Goal: Task Accomplishment & Management: Complete application form

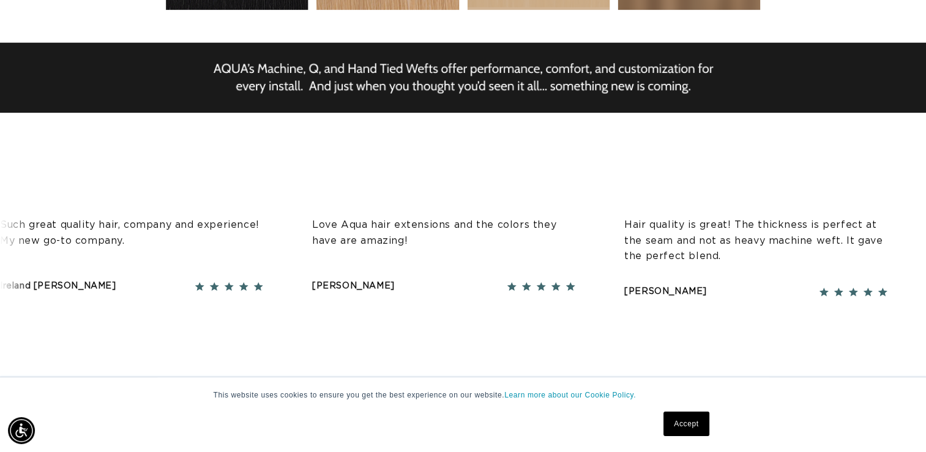
scroll to position [0, 1677]
click at [679, 427] on link "Accept" at bounding box center [685, 423] width 45 height 24
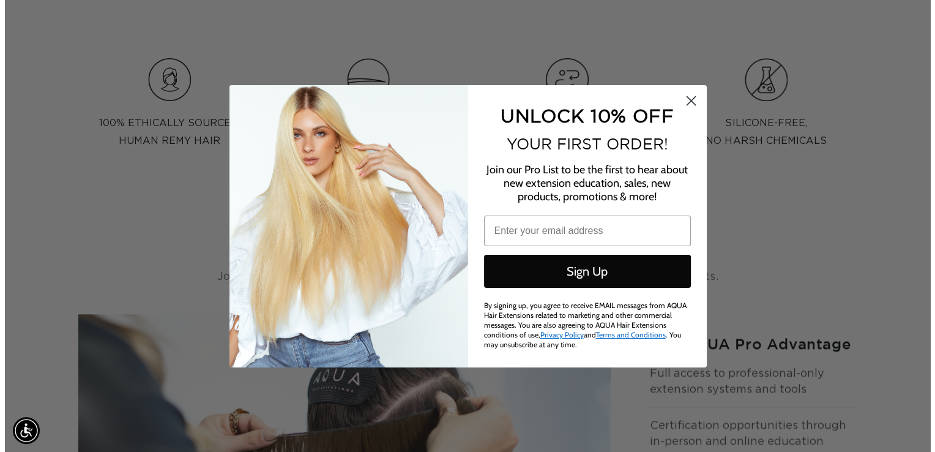
scroll to position [0, 0]
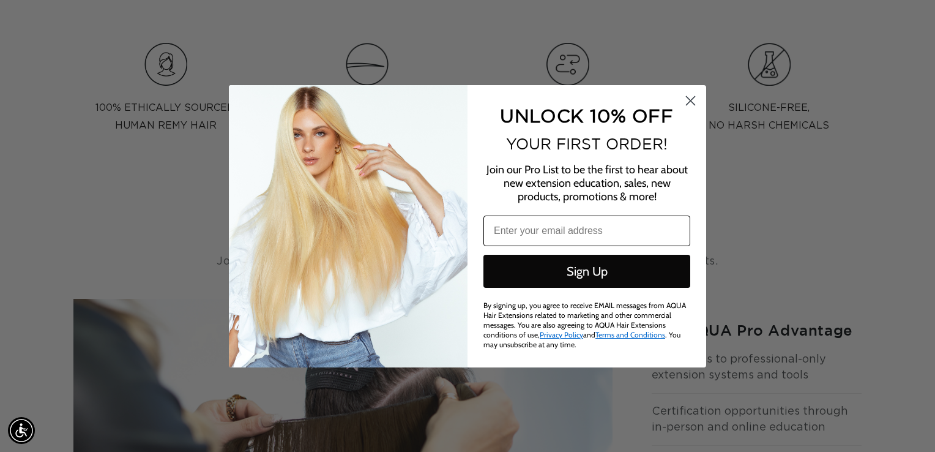
click at [600, 230] on input "Email" at bounding box center [586, 230] width 207 height 31
type input "[EMAIL_ADDRESS][DOMAIN_NAME]"
click at [590, 264] on button "Sign Up" at bounding box center [586, 271] width 207 height 33
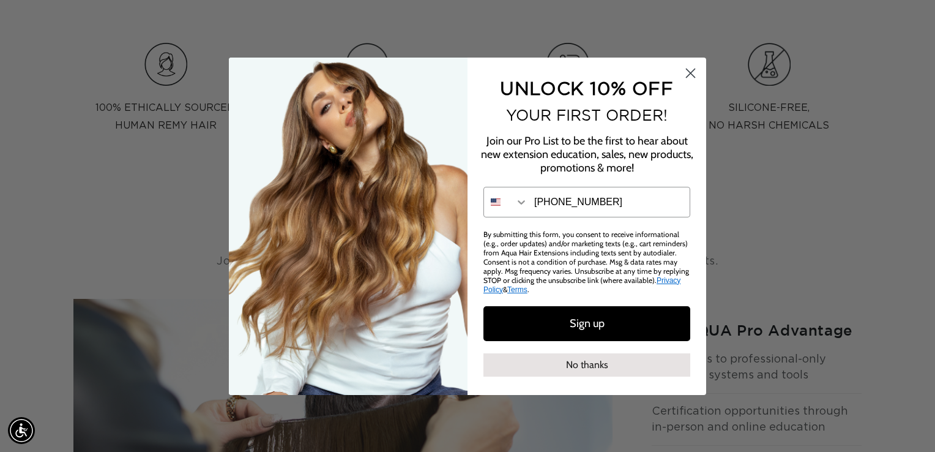
type input "954-600-7358"
click at [610, 315] on button "Sign up" at bounding box center [586, 323] width 207 height 35
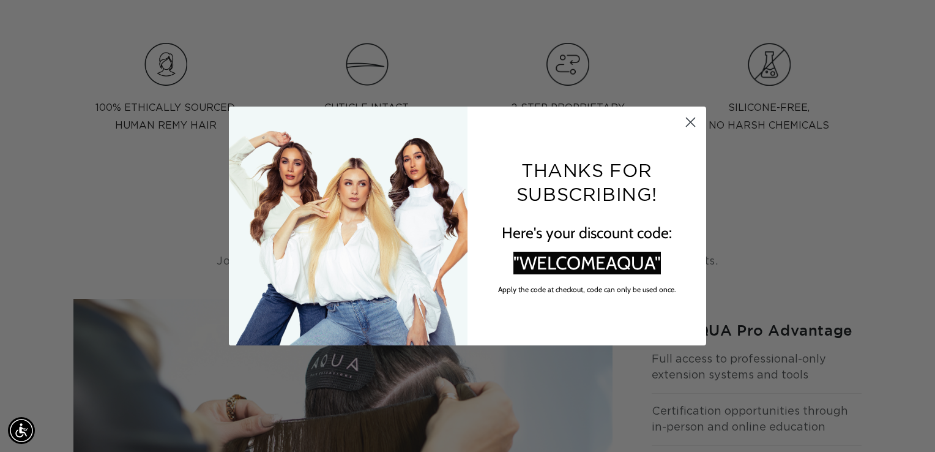
scroll to position [0, 0]
click at [599, 266] on span ""WELCOMEAQUA"" at bounding box center [586, 263] width 147 height 23
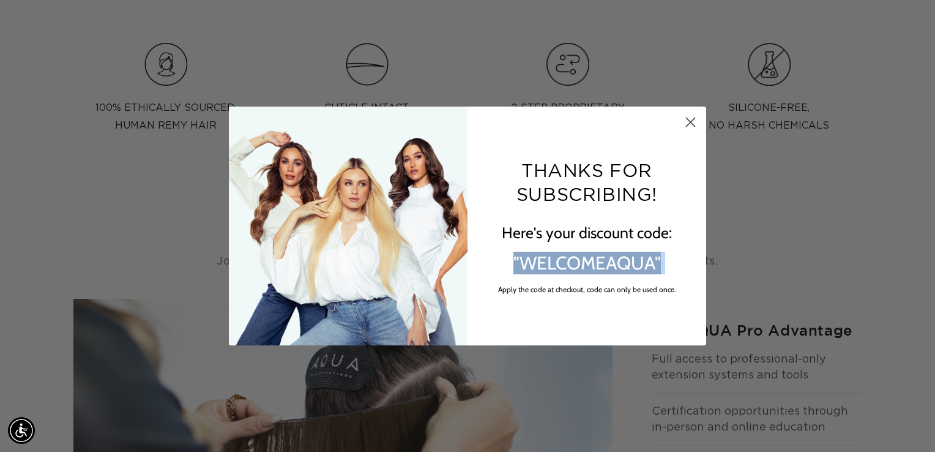
click at [599, 266] on span ""WELCOMEAQUA"" at bounding box center [586, 263] width 147 height 23
click at [547, 259] on span ""WELCOMEAQUA"" at bounding box center [586, 263] width 147 height 23
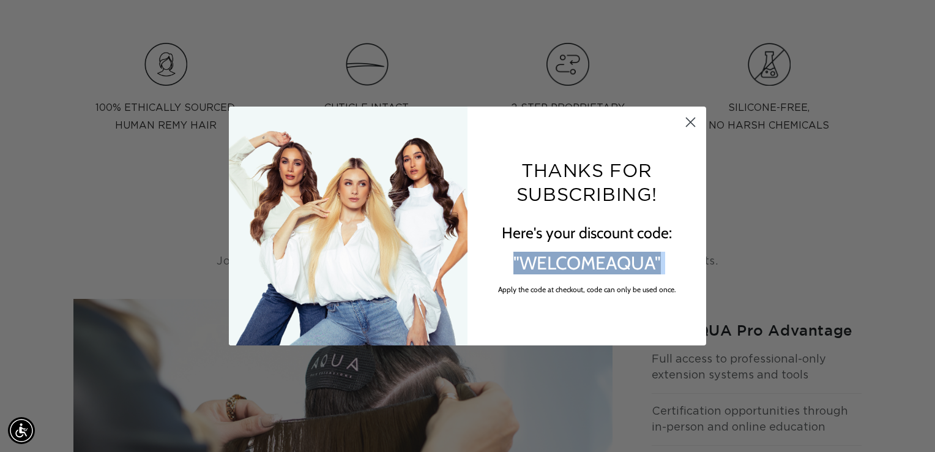
click at [547, 259] on span ""WELCOMEAQUA"" at bounding box center [586, 263] width 147 height 23
click at [693, 118] on circle "Close dialog" at bounding box center [691, 122] width 20 height 20
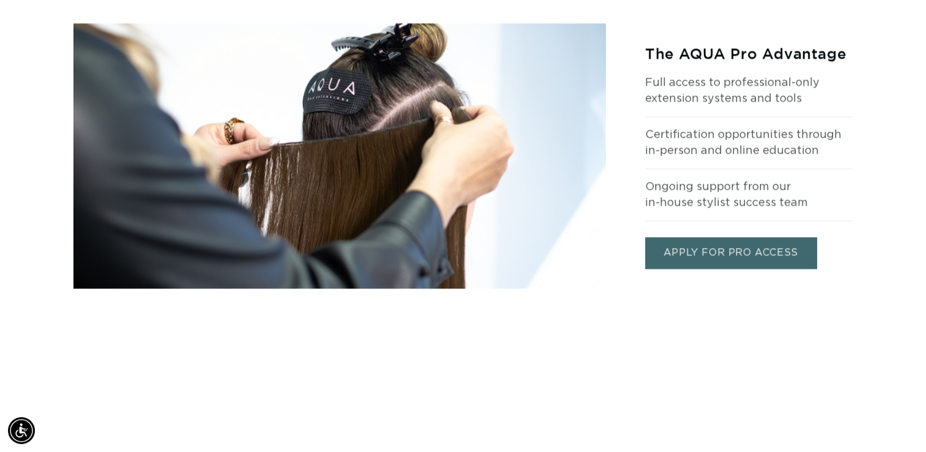
click at [651, 254] on link "APPLY FOR PRO ACCESS" at bounding box center [730, 252] width 171 height 31
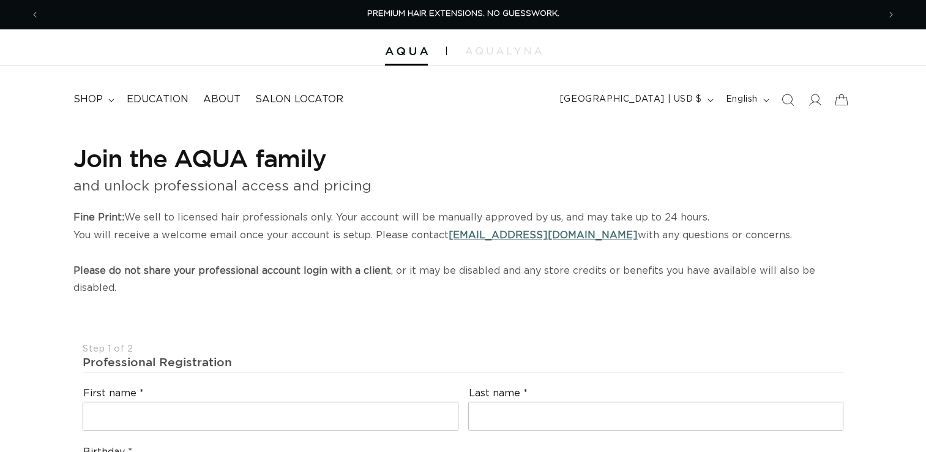
select select "US"
select select "[GEOGRAPHIC_DATA]"
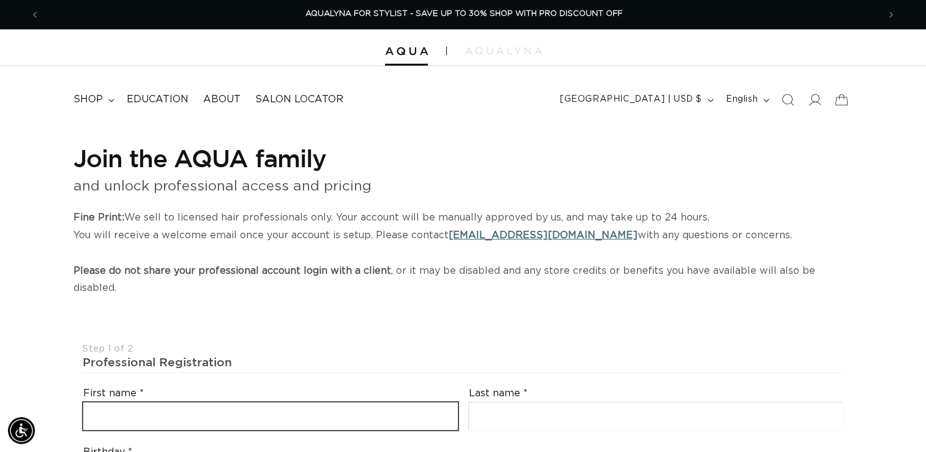
click at [326, 402] on input "text" at bounding box center [270, 416] width 375 height 28
type input "a"
type input "Alina"
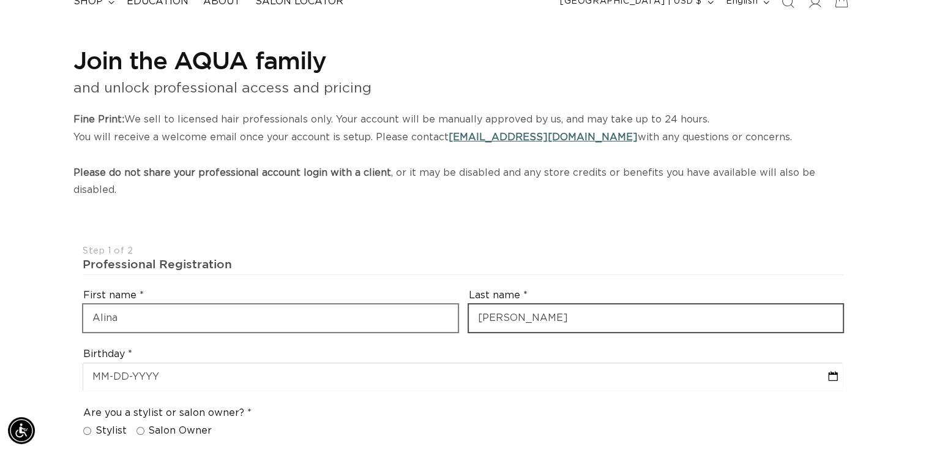
scroll to position [100, 0]
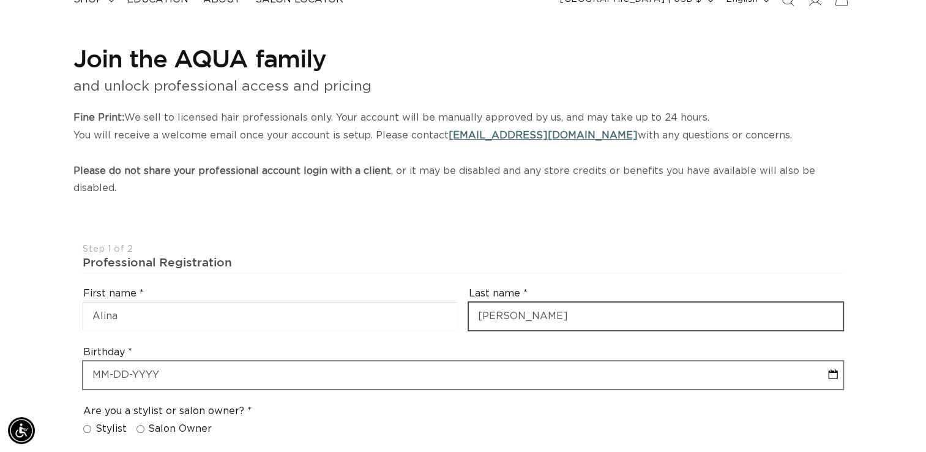
type input "Castillo"
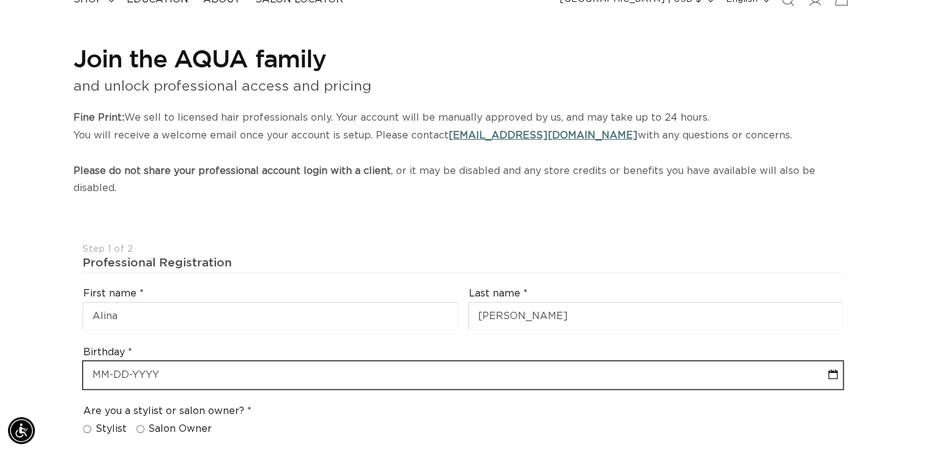
click at [186, 361] on input "text" at bounding box center [462, 375] width 759 height 28
select select "9"
select select "2025"
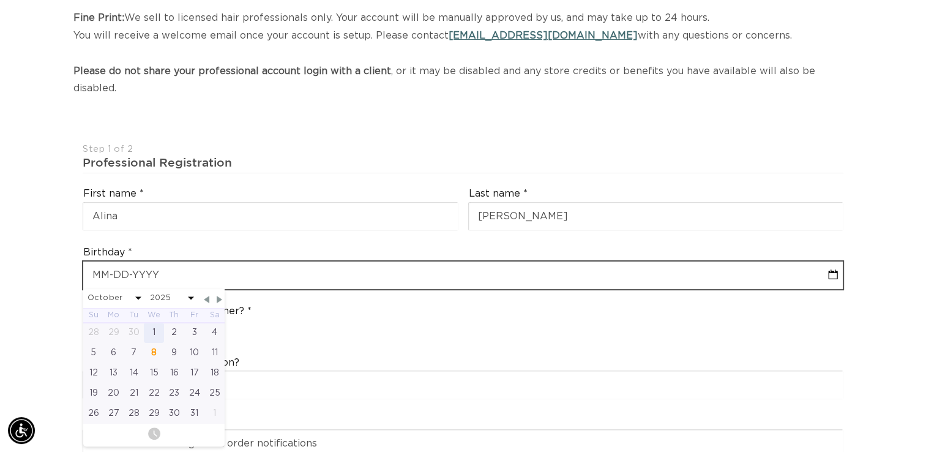
scroll to position [0, 1677]
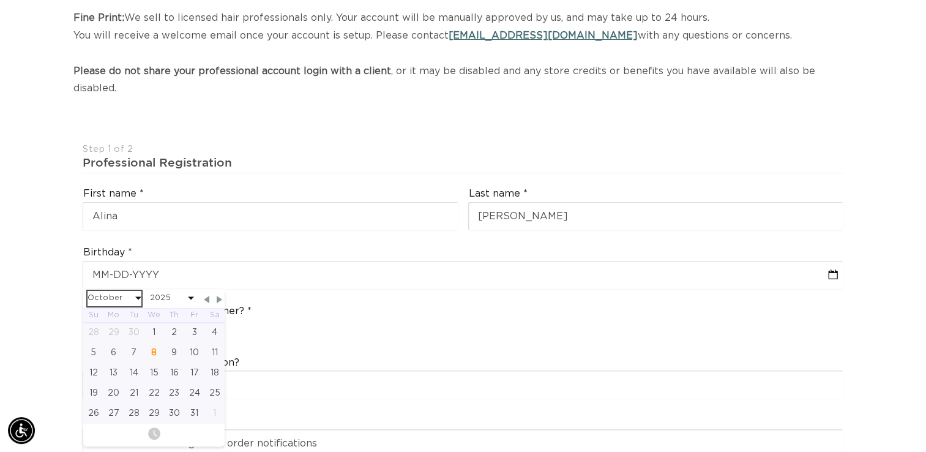
click at [125, 291] on select "January February March April May June July August September October November De…" at bounding box center [115, 298] width 54 height 15
select select "2025"
click at [167, 291] on select "2045 2044 2043 2042 2041 2040 2039 2038 2037 2036 2035 2034 2033 2032 2031 2030…" at bounding box center [172, 298] width 44 height 15
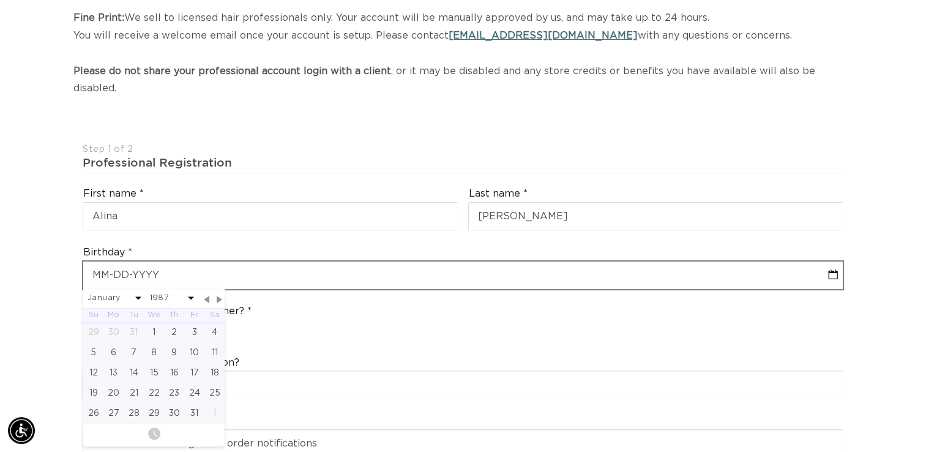
select select "1987"
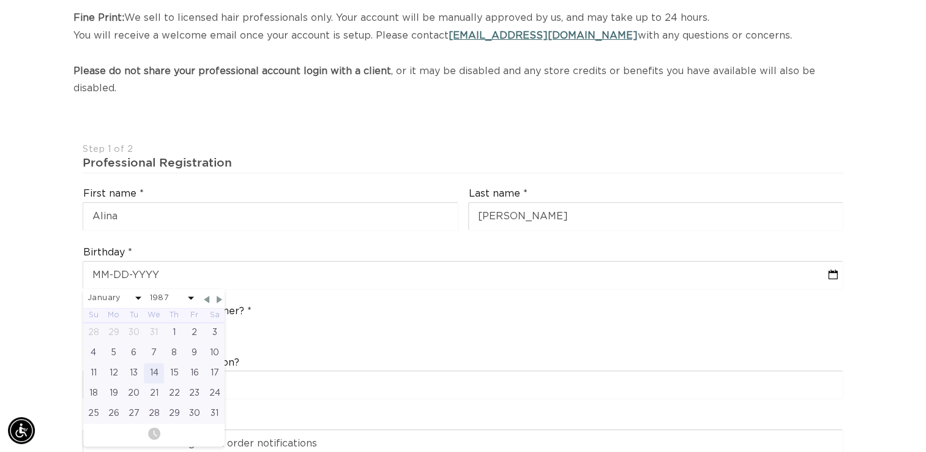
scroll to position [0, 0]
click at [220, 363] on div "17" at bounding box center [214, 373] width 20 height 20
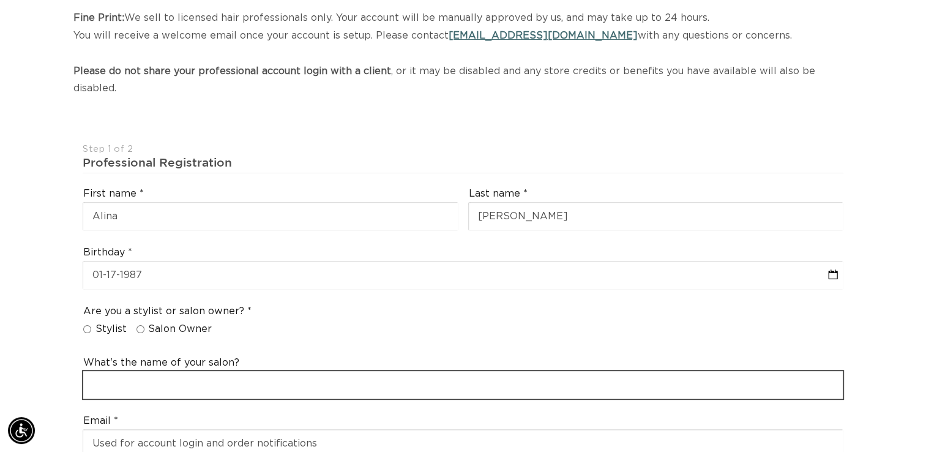
drag, startPoint x: 220, startPoint y: 352, endPoint x: 200, endPoint y: 362, distance: 23.3
click at [200, 371] on input "text" at bounding box center [462, 385] width 759 height 28
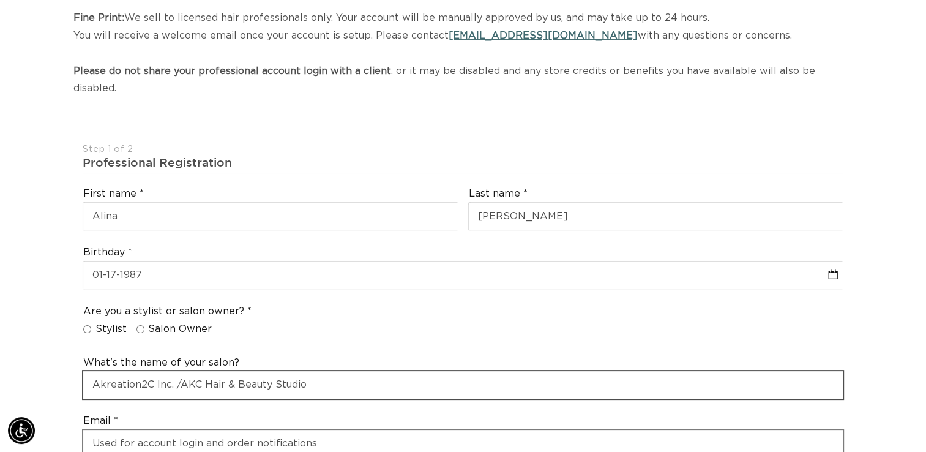
type input "Akreation2C Inc. /AKC Hair & Beauty Studio"
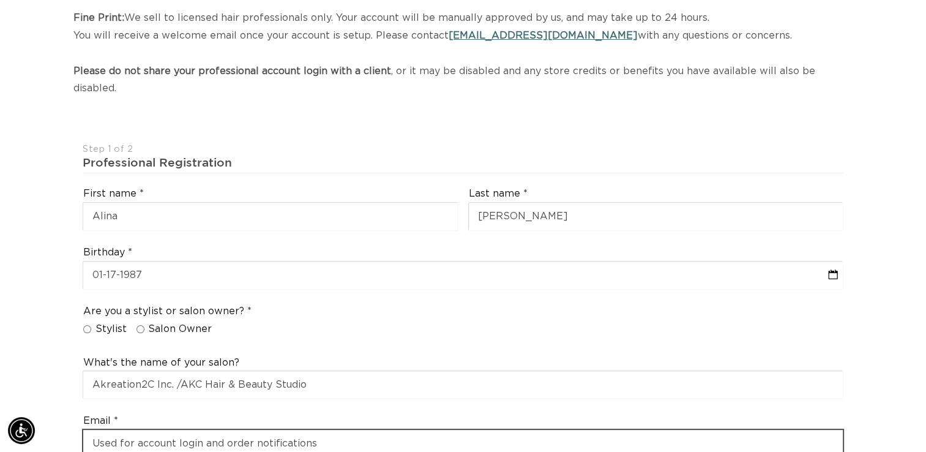
click at [181, 430] on input "email" at bounding box center [462, 444] width 759 height 28
type input "Akreation2"
click at [207, 430] on input "Akreation2" at bounding box center [462, 444] width 759 height 28
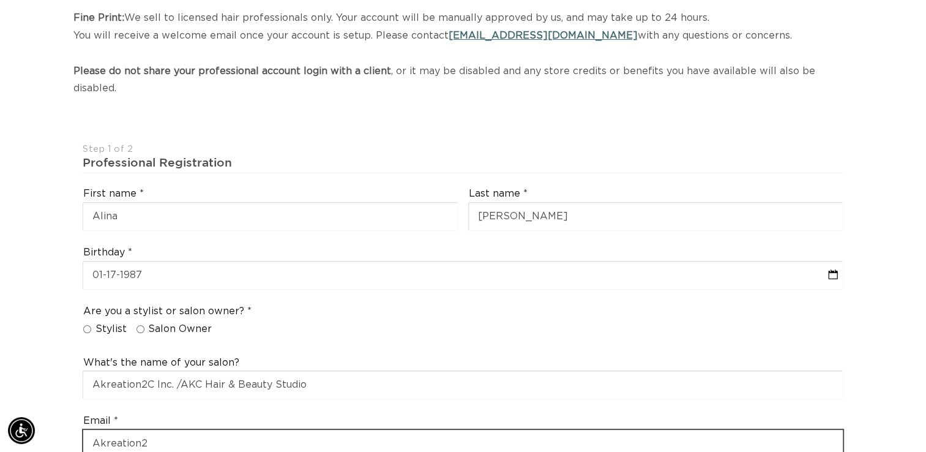
click at [230, 430] on input "Akreation2" at bounding box center [462, 444] width 759 height 28
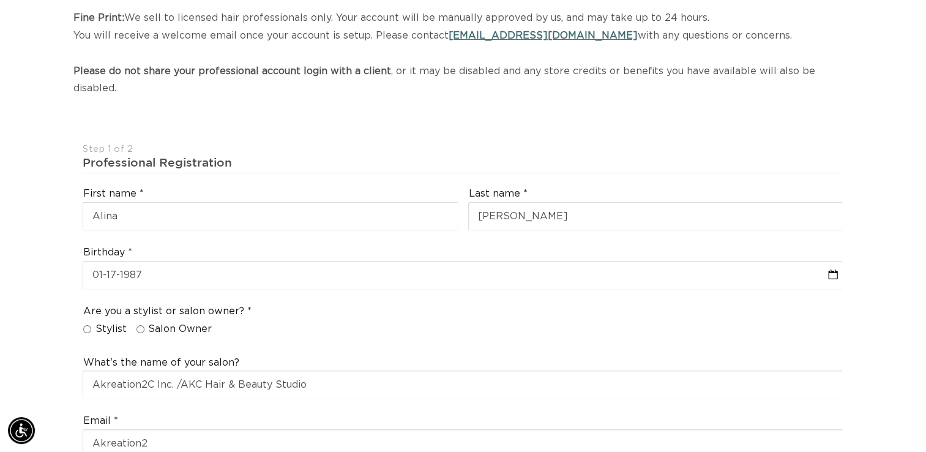
click at [141, 325] on input "Salon Owner" at bounding box center [140, 329] width 8 height 8
radio input "true"
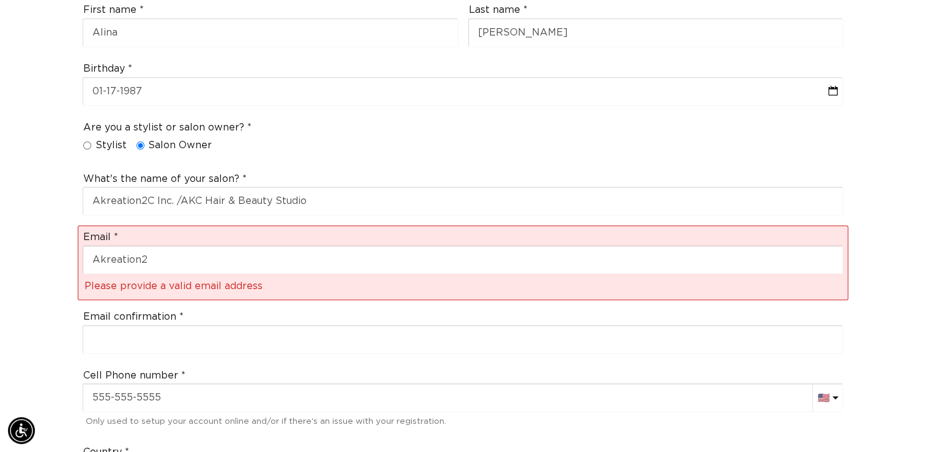
scroll to position [0, 839]
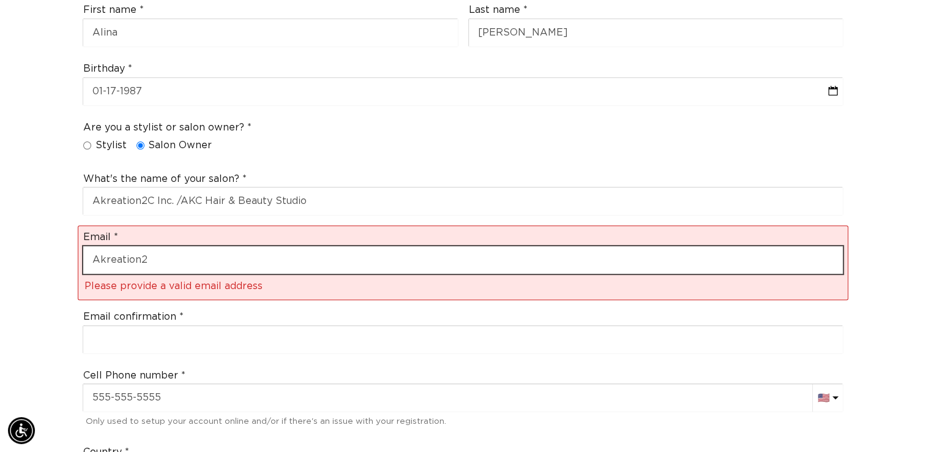
click at [195, 246] on input "Akreation2" at bounding box center [462, 260] width 759 height 28
type input "[EMAIL_ADDRESS][DOMAIN_NAME]"
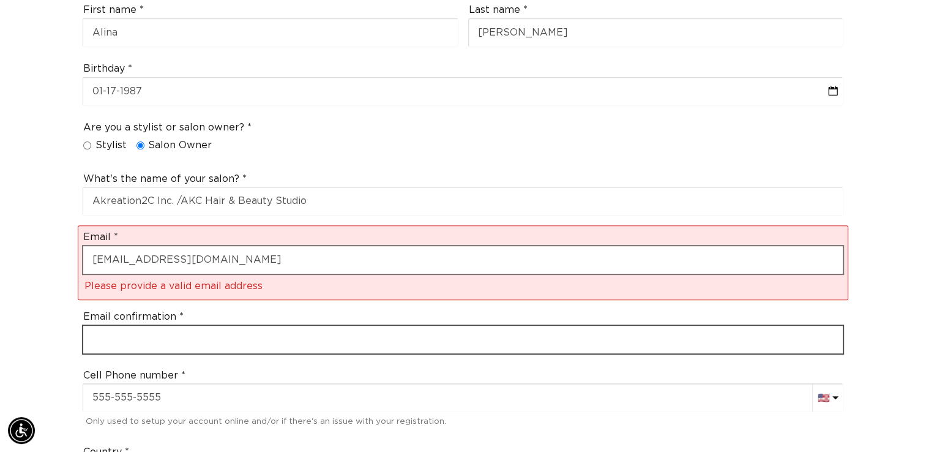
type input "[EMAIL_ADDRESS][DOMAIN_NAME]"
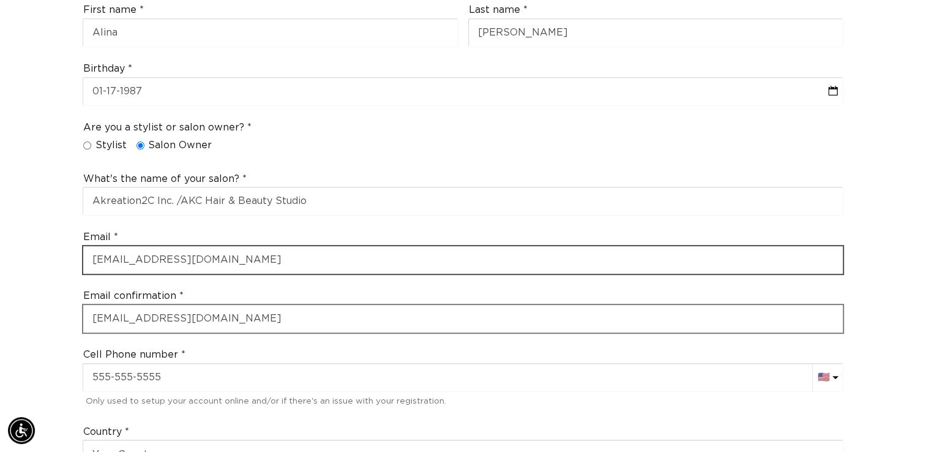
scroll to position [0, 1677]
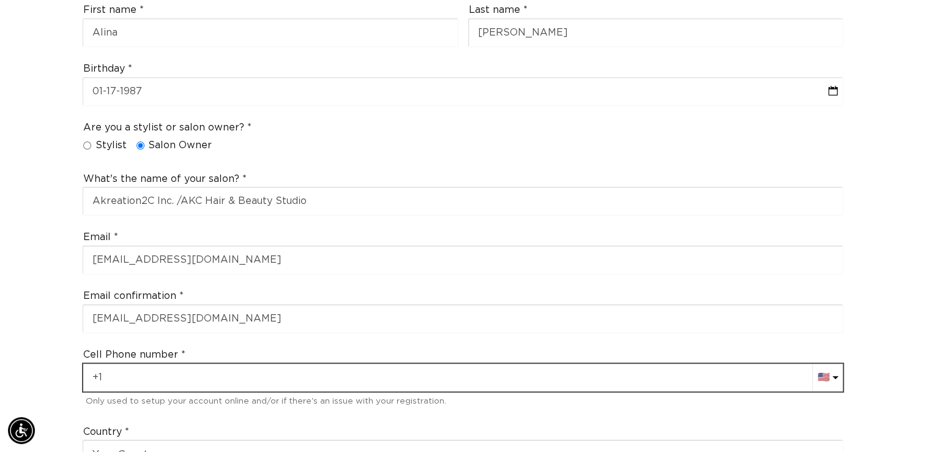
click at [165, 364] on input "text" at bounding box center [462, 378] width 759 height 28
type input "+78"
select select "RU"
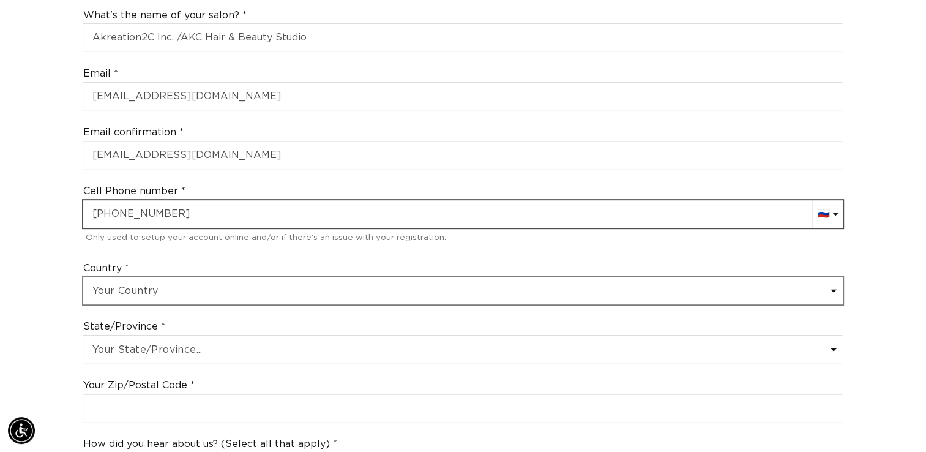
scroll to position [551, 0]
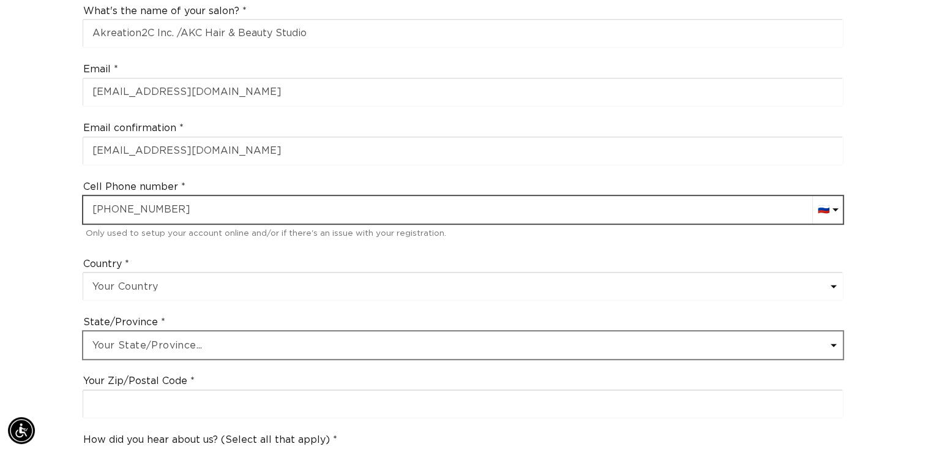
type input "+7865290387"
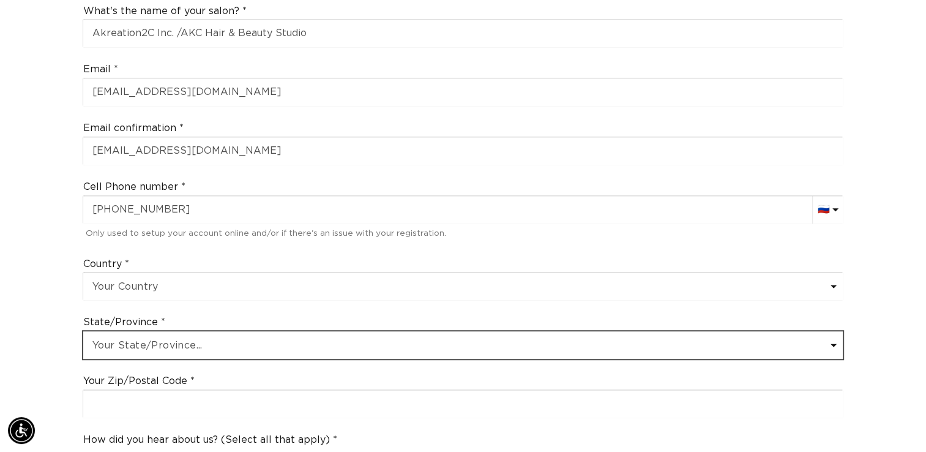
click at [177, 331] on select "Your State/Province... Alabama Alaska American Samoa Arizona Arkansas Californi…" at bounding box center [462, 345] width 759 height 28
select select "Florida"
click at [83, 331] on select "Your State/Province... Alabama Alaska American Samoa Arizona Arkansas Californi…" at bounding box center [462, 345] width 759 height 28
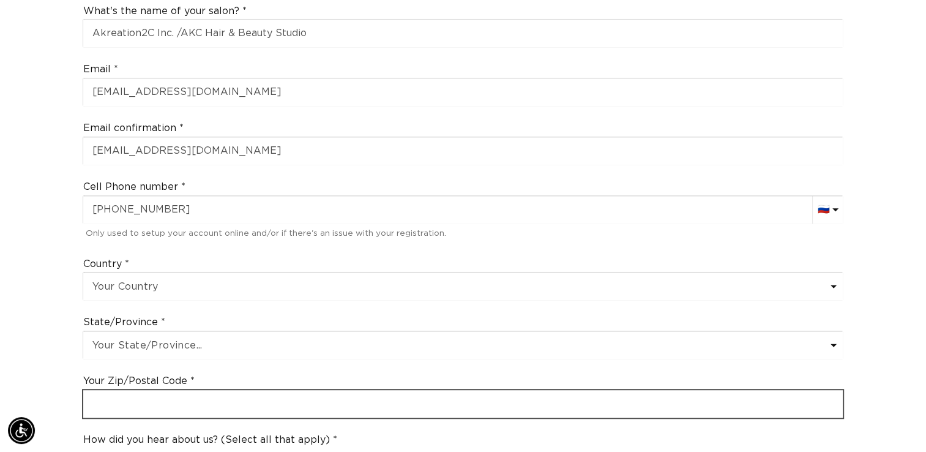
click at [129, 390] on input "text" at bounding box center [462, 404] width 759 height 28
click at [125, 390] on input "text" at bounding box center [462, 404] width 759 height 28
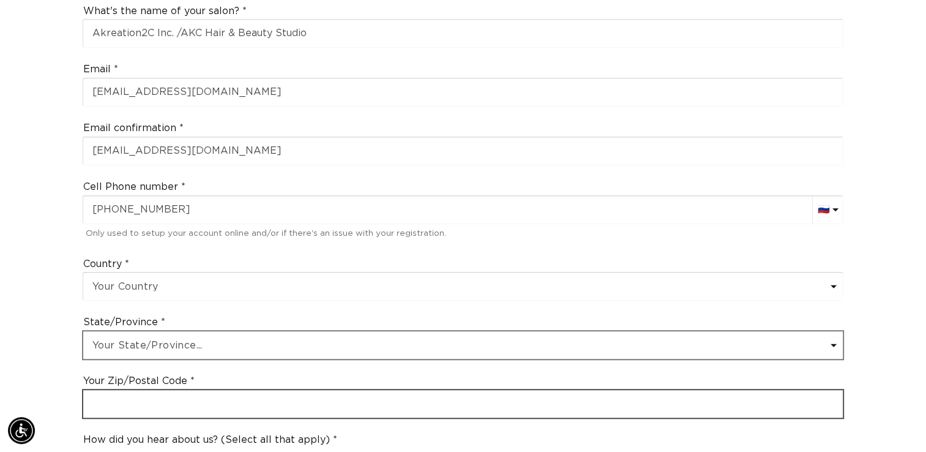
scroll to position [0, 0]
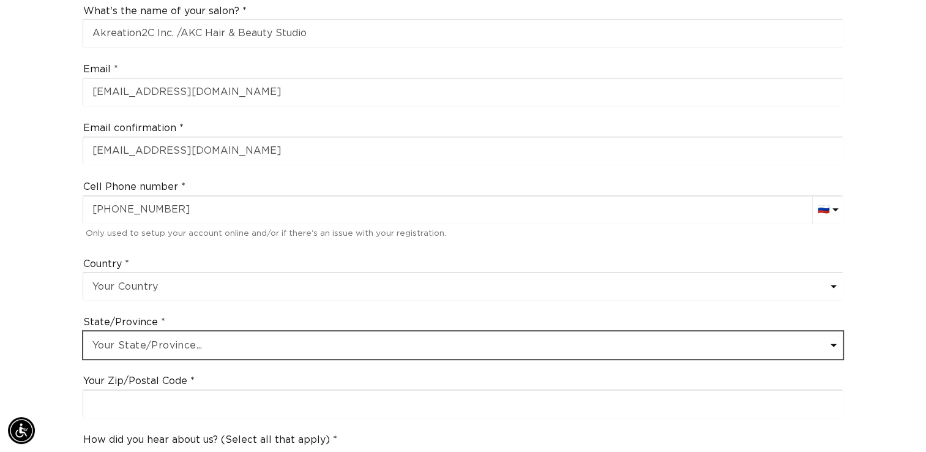
click at [355, 338] on select "Your State/Province... Alabama Alaska American Samoa Arizona Arkansas Californi…" at bounding box center [462, 345] width 759 height 28
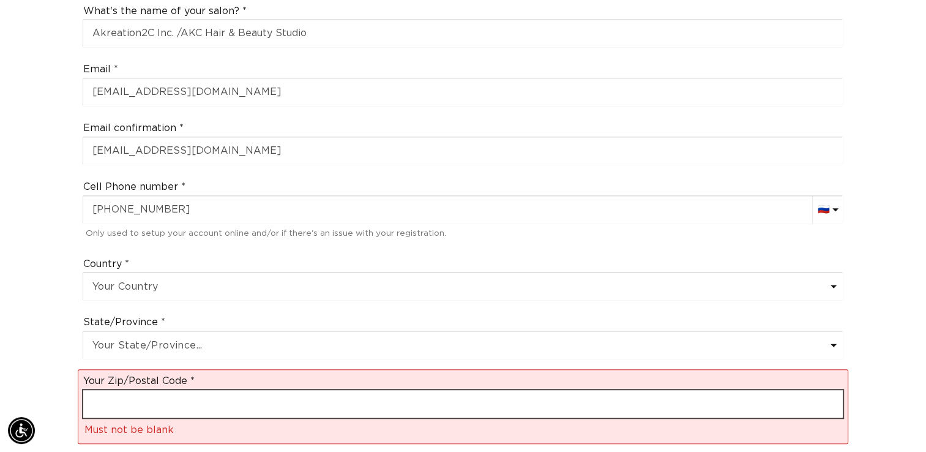
click at [226, 390] on input "text" at bounding box center [462, 404] width 759 height 28
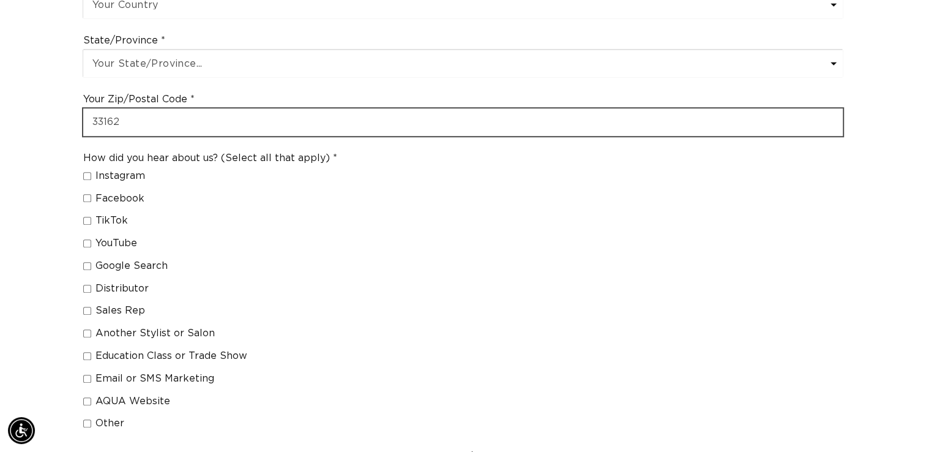
scroll to position [0, 839]
type input "33162"
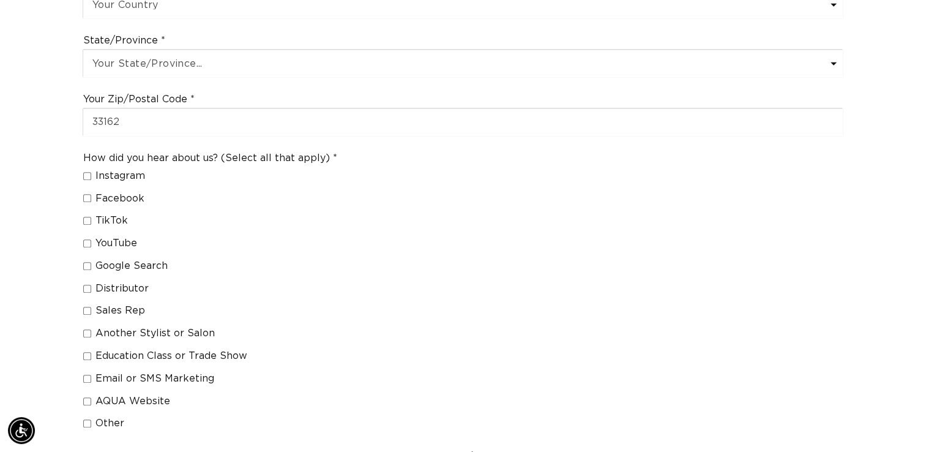
click at [89, 352] on input "Education Class or Trade Show" at bounding box center [87, 356] width 8 height 8
checkbox input "true"
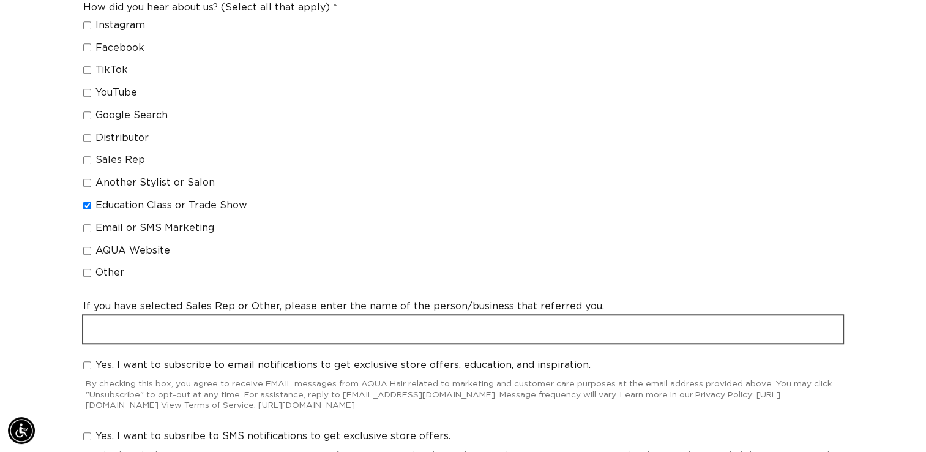
scroll to position [0, 0]
click at [137, 315] on input "text" at bounding box center [462, 329] width 759 height 28
type input "no"
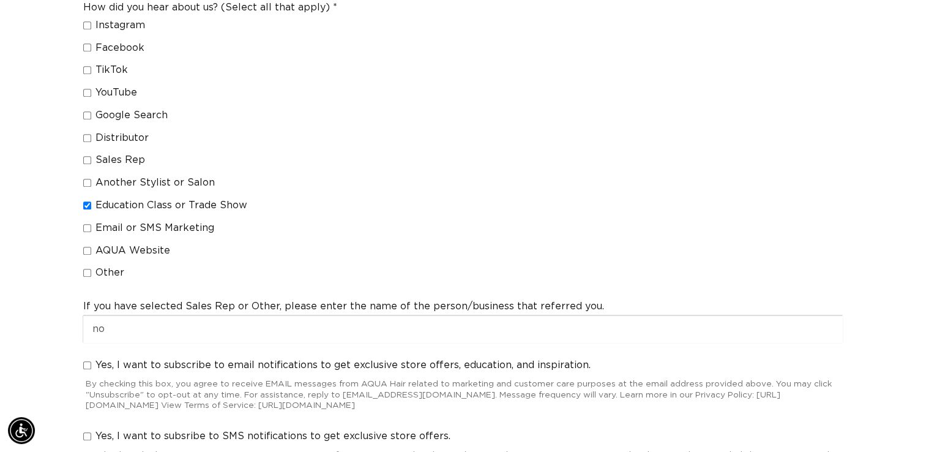
click at [88, 361] on input "Yes, I want to subscribe to email notifications to get exclusive store offers, …" at bounding box center [87, 365] width 8 height 8
checkbox input "true"
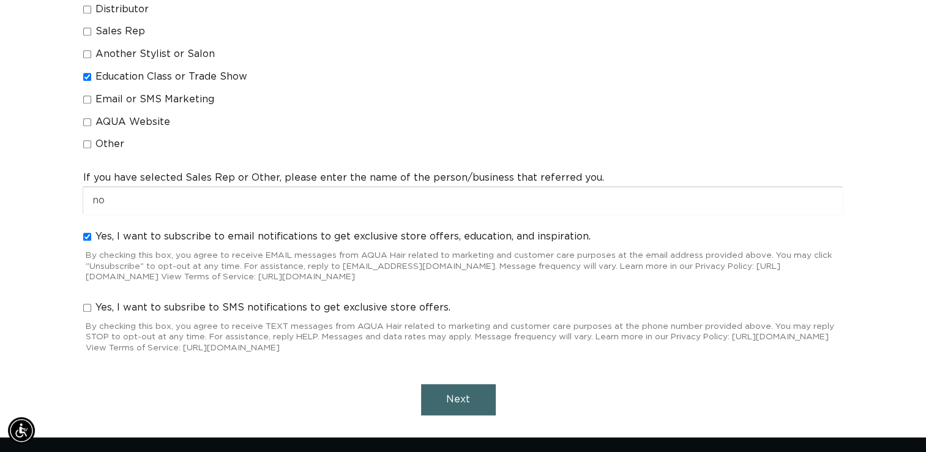
scroll to position [0, 839]
click at [89, 304] on input "Yes, I want to subsribe to SMS notifications to get exclusive store offers." at bounding box center [87, 308] width 8 height 8
checkbox input "true"
click at [450, 394] on span "Next" at bounding box center [458, 399] width 24 height 10
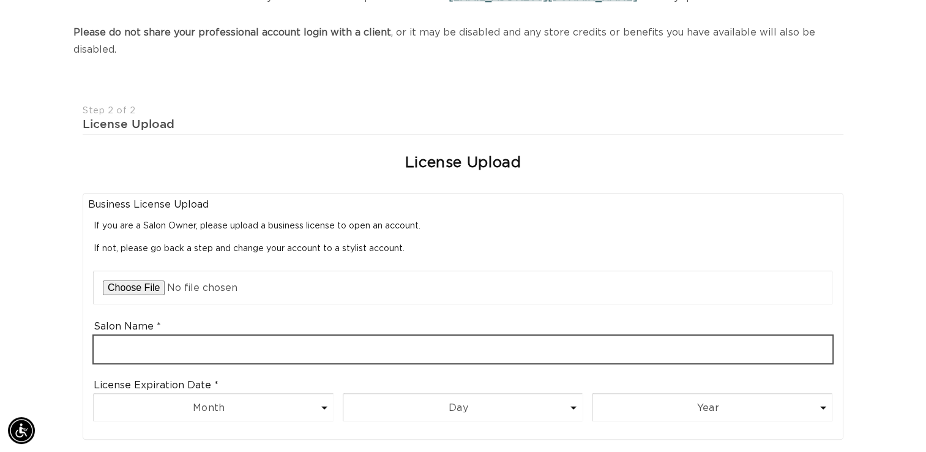
click at [142, 337] on input "text" at bounding box center [463, 349] width 739 height 28
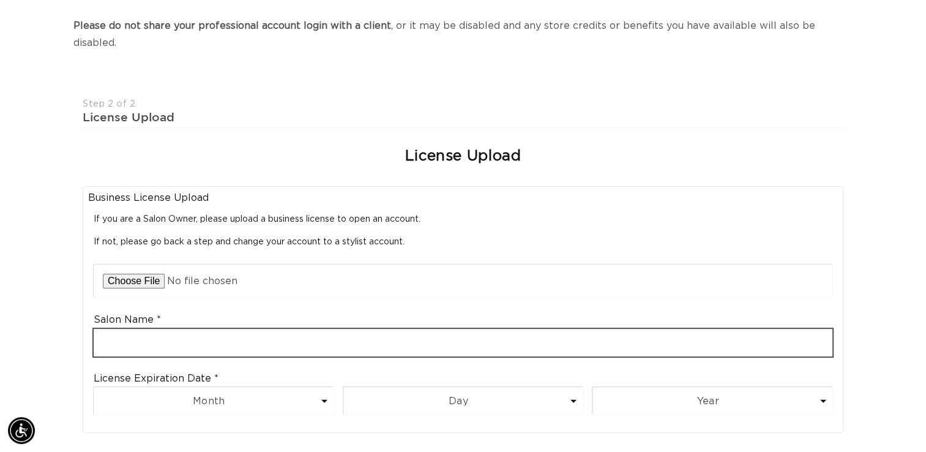
scroll to position [0, 839]
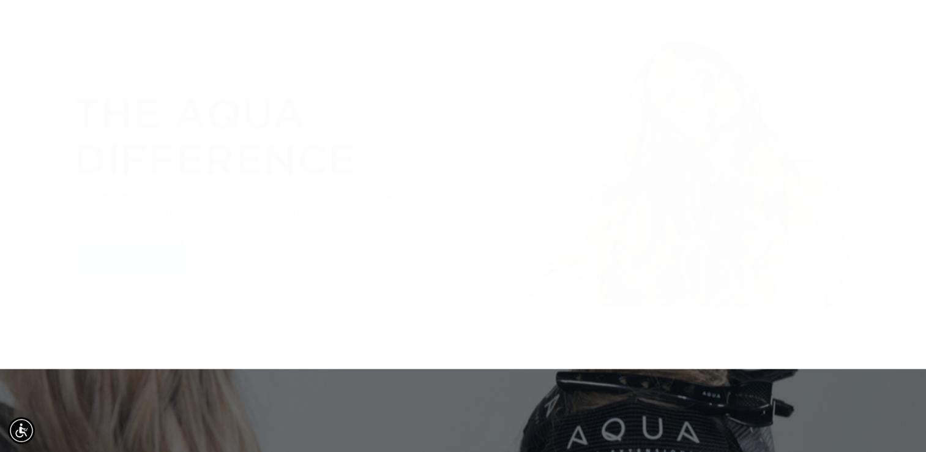
scroll to position [2199, 0]
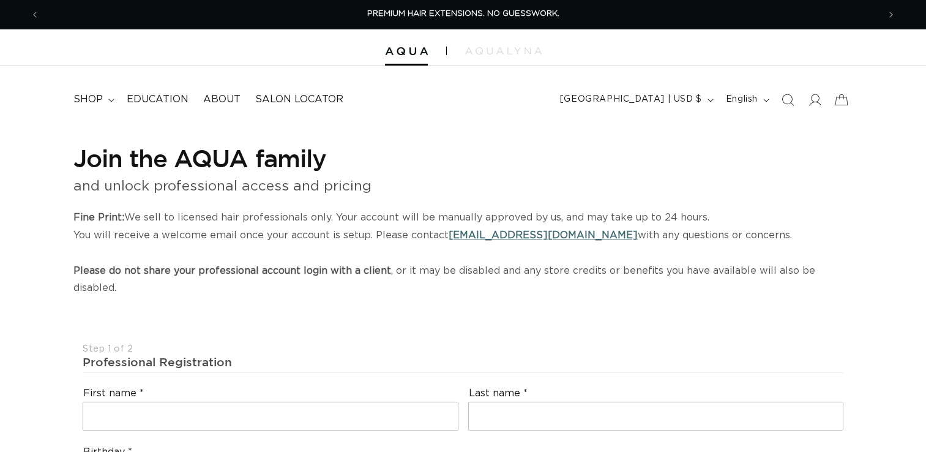
select select "US"
select select "[GEOGRAPHIC_DATA]"
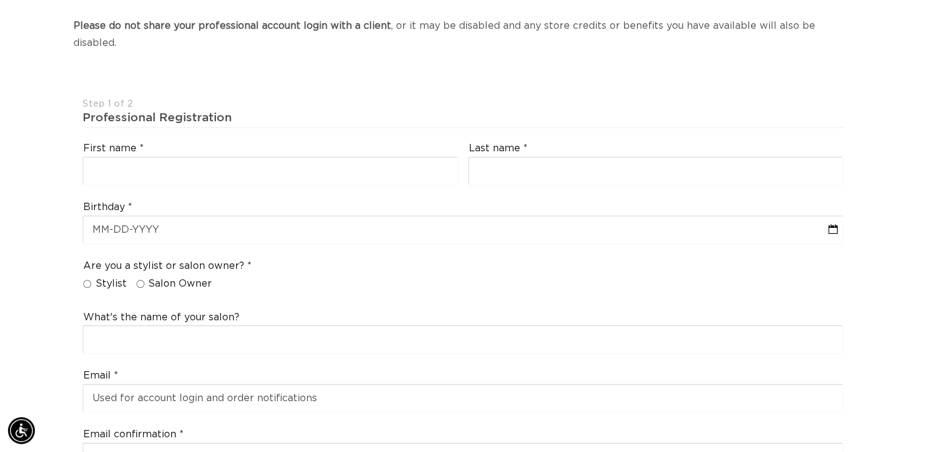
scroll to position [0, 839]
click at [88, 280] on input "Stylist" at bounding box center [87, 284] width 8 height 8
radio input "true"
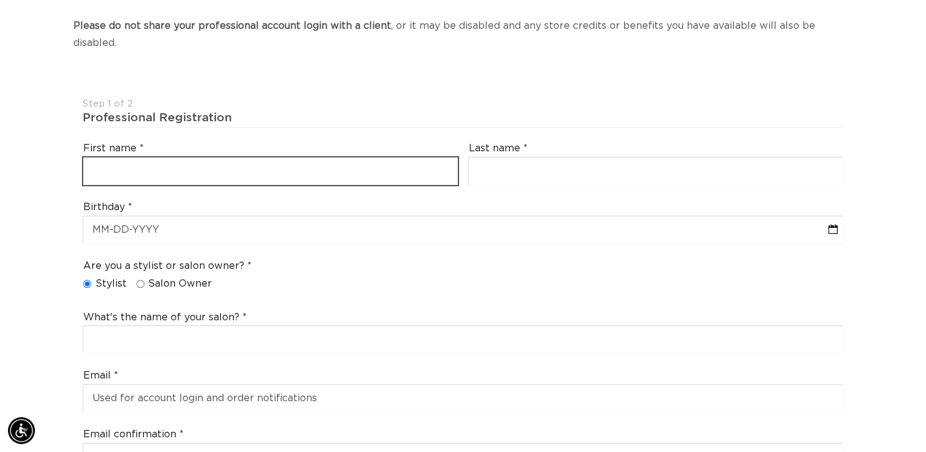
click at [224, 157] on input "text" at bounding box center [270, 171] width 375 height 28
type input "Alina"
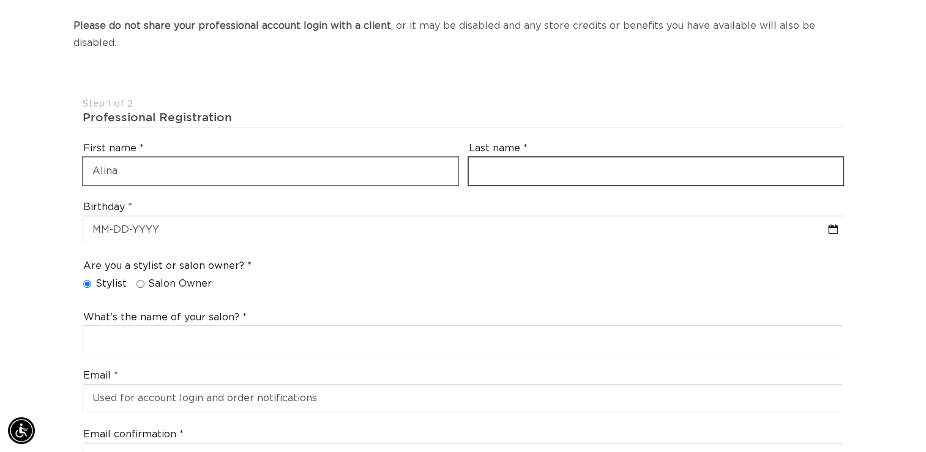
type input "Castillo"
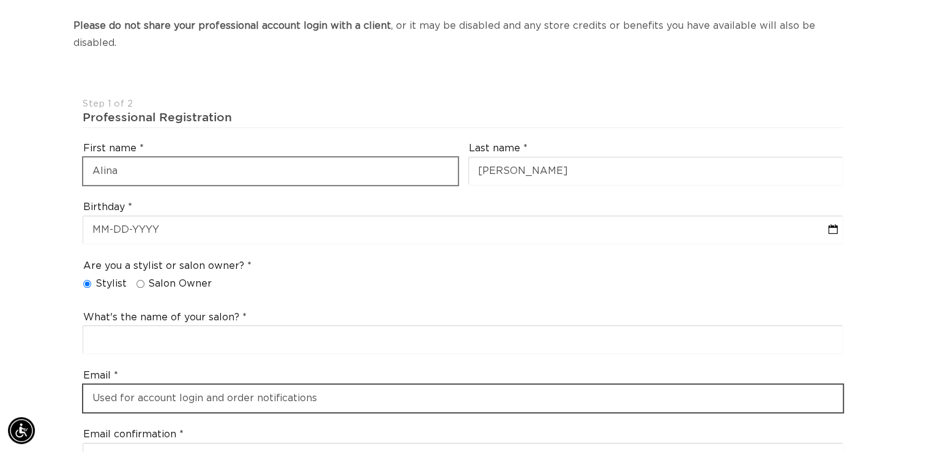
type input "[EMAIL_ADDRESS][DOMAIN_NAME]"
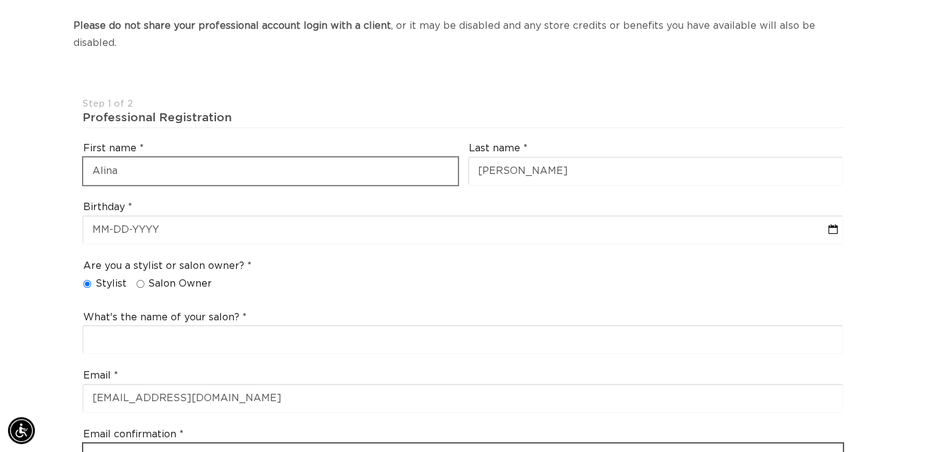
type input "akreation2c@gmail.com"
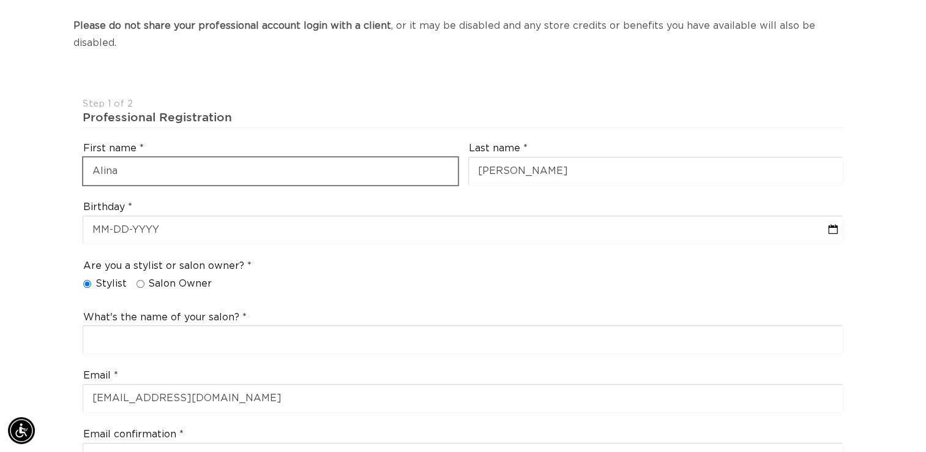
type input "+7865290387"
select select "Florida"
type input "33162"
type input "no"
select select "RU"
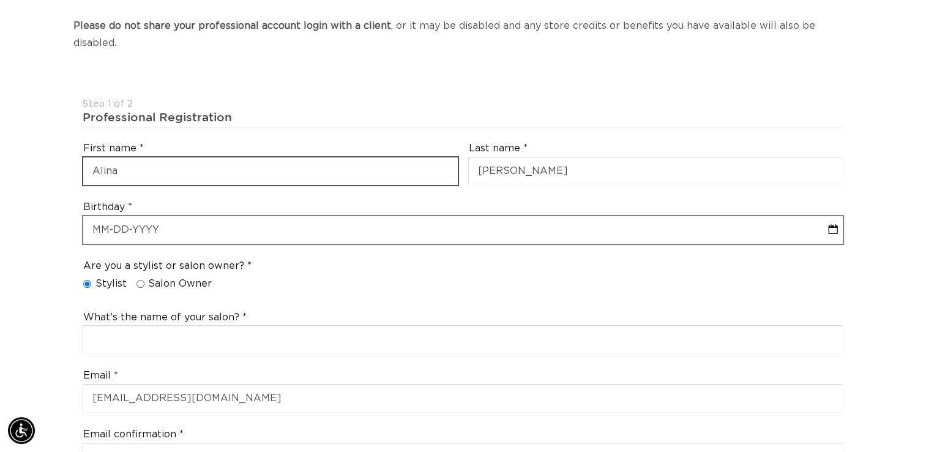
select select "9"
select select "2025"
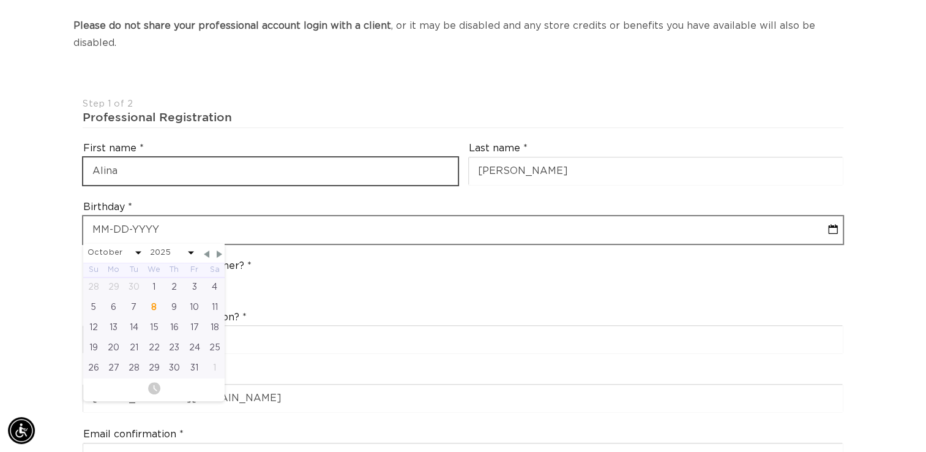
scroll to position [0, 1677]
type input "Alina"
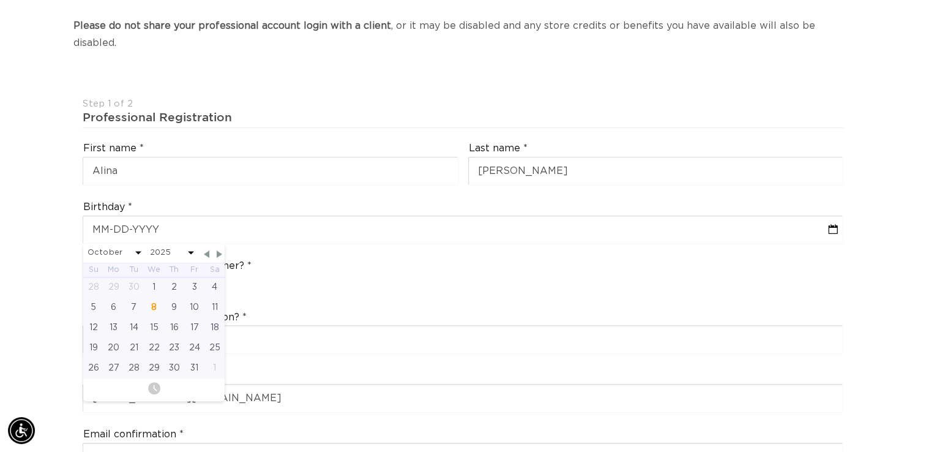
click at [348, 195] on div "Birthday January February March April May June July August September October No…" at bounding box center [463, 222] width 771 height 54
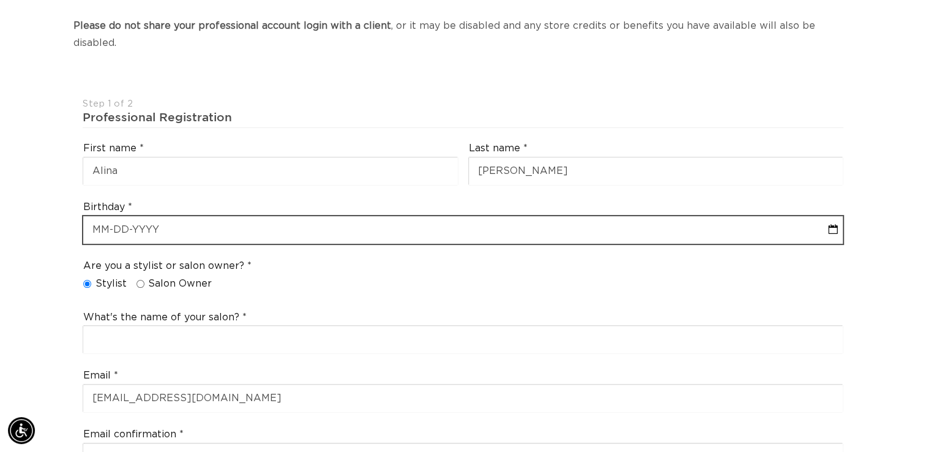
click at [337, 216] on input "text" at bounding box center [462, 230] width 759 height 28
select select "9"
select select "2025"
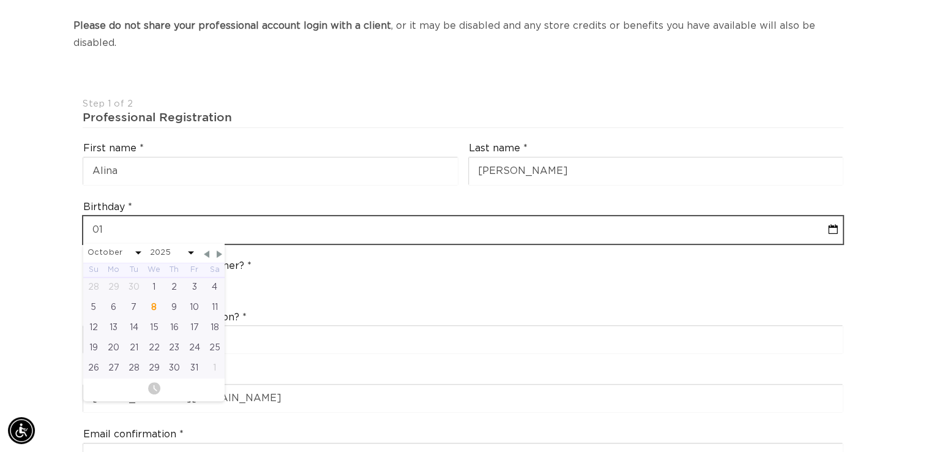
type input "01-1"
select select "9"
select select "2025"
type input "01-17"
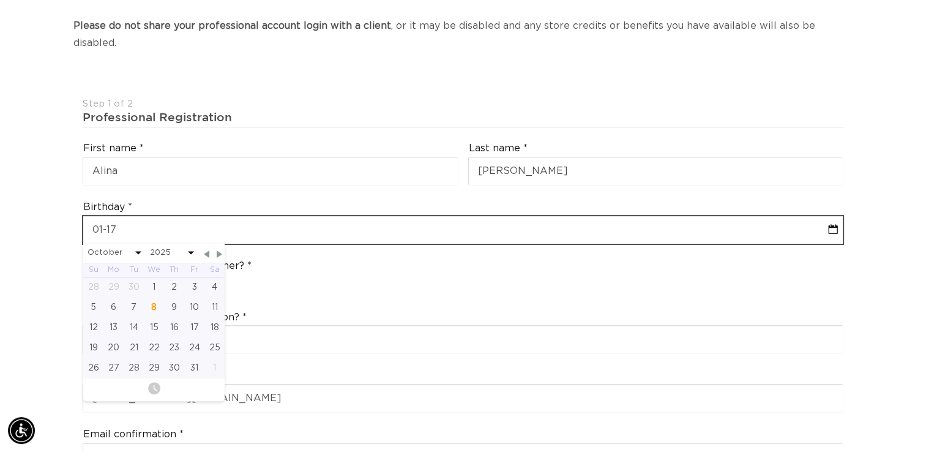
select select "9"
select select "2025"
type input "01-17-1"
select select "9"
select select "2025"
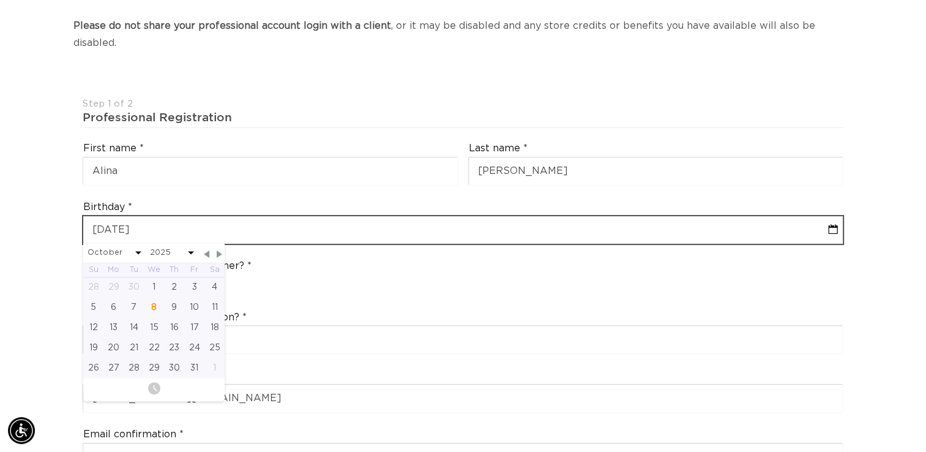
type input "01-17-198"
select select "9"
select select "2025"
type input "01-17-1987"
select select "1987"
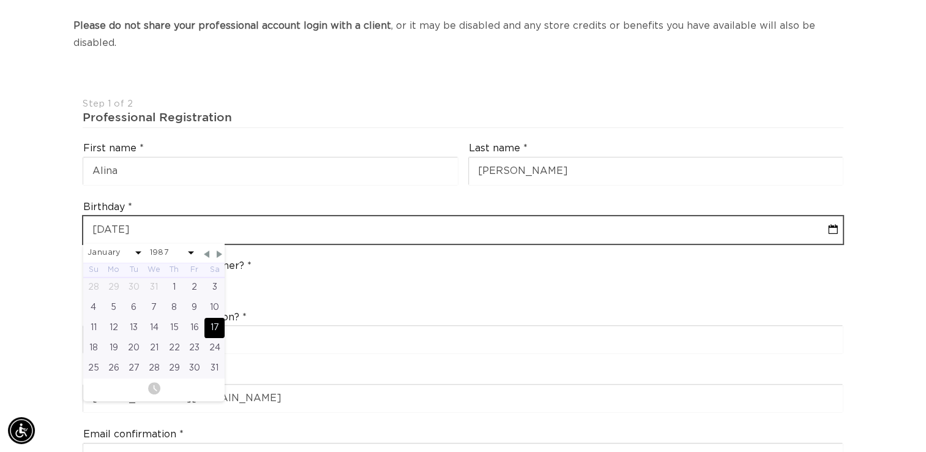
scroll to position [0, 1677]
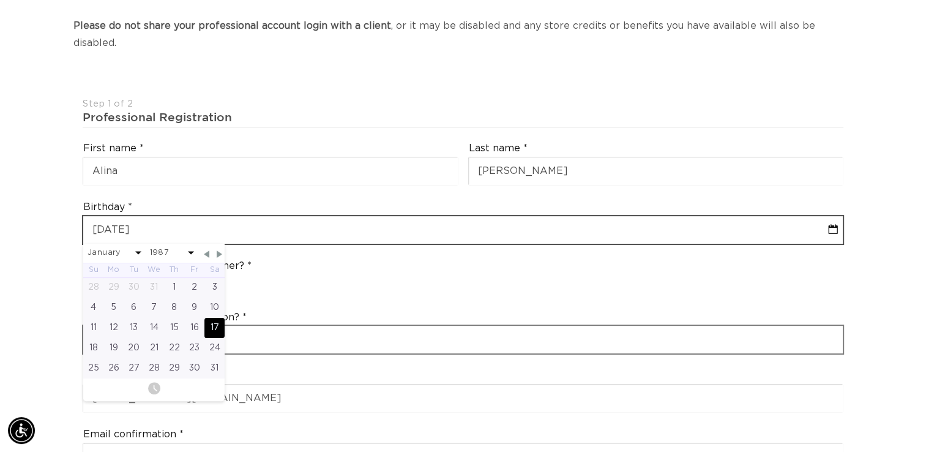
type input "01-17-1987"
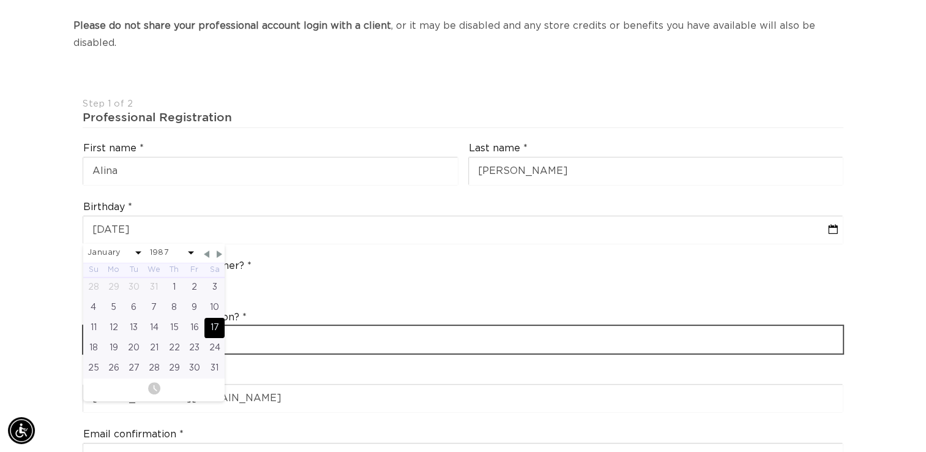
click at [375, 326] on input "text" at bounding box center [462, 340] width 759 height 28
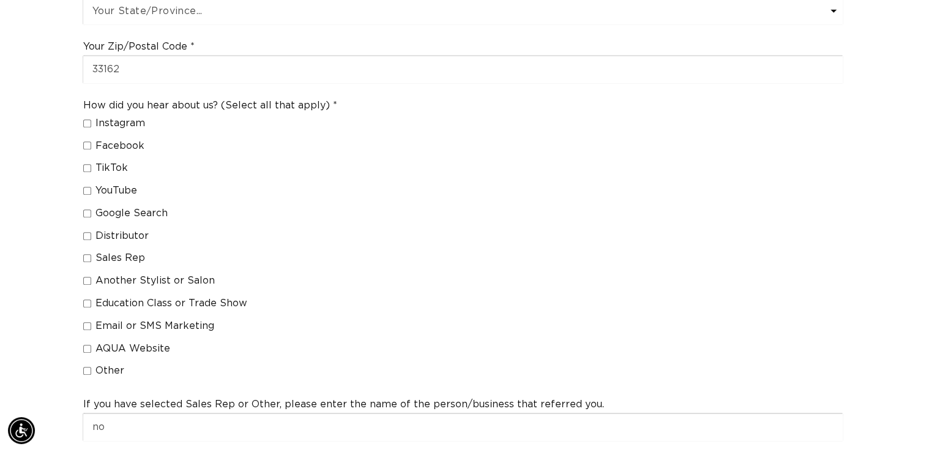
scroll to position [0, 839]
type input "Akreation2C Inc."
click at [86, 299] on input "Education Class or Trade Show" at bounding box center [87, 303] width 8 height 8
checkbox input "true"
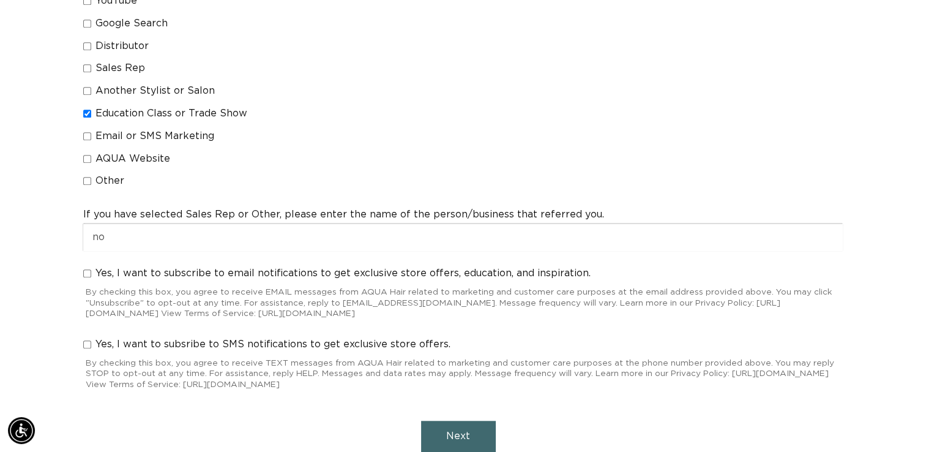
scroll to position [1073, 0]
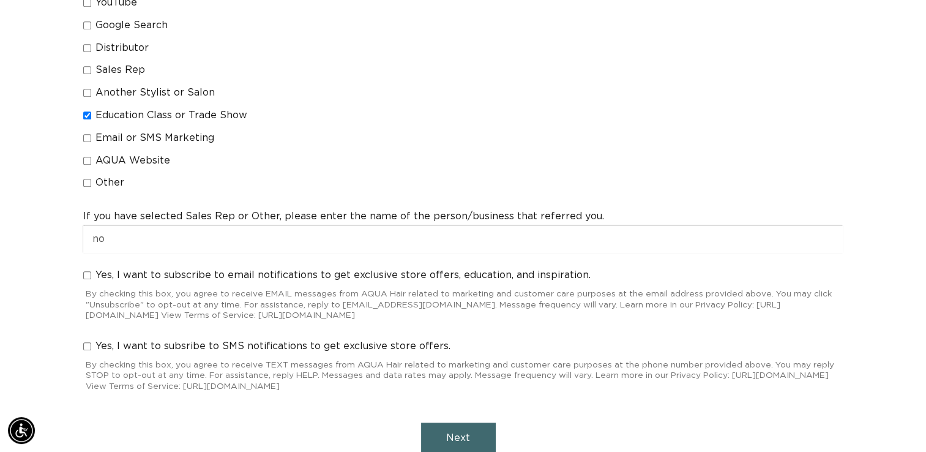
click at [88, 271] on input "Yes, I want to subscribe to email notifications to get exclusive store offers, …" at bounding box center [87, 275] width 8 height 8
checkbox input "true"
click at [88, 342] on input "Yes, I want to subsribe to SMS notifications to get exclusive store offers." at bounding box center [87, 346] width 8 height 8
checkbox input "true"
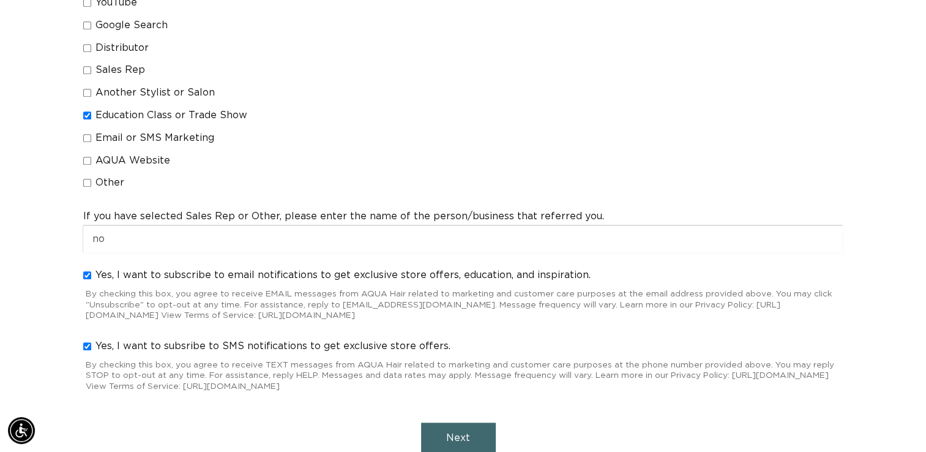
click at [433, 422] on button "Next" at bounding box center [458, 437] width 75 height 31
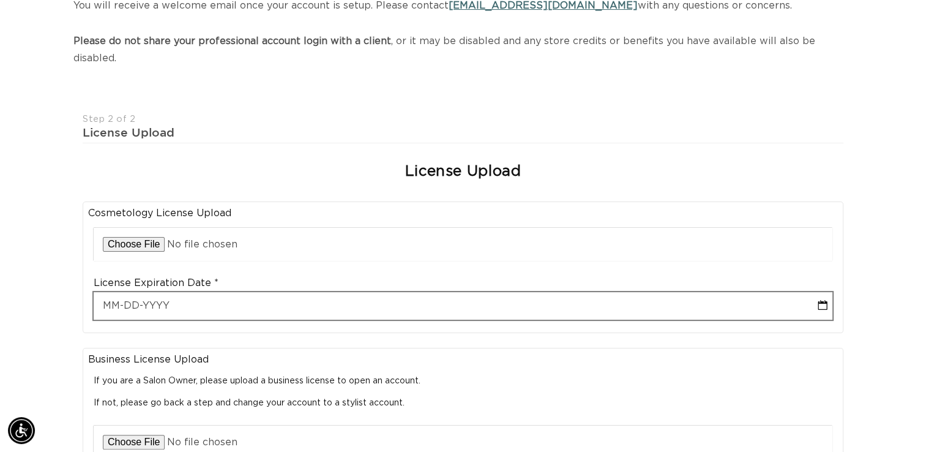
scroll to position [0, 839]
click at [179, 292] on input "text" at bounding box center [463, 306] width 739 height 28
select select "9"
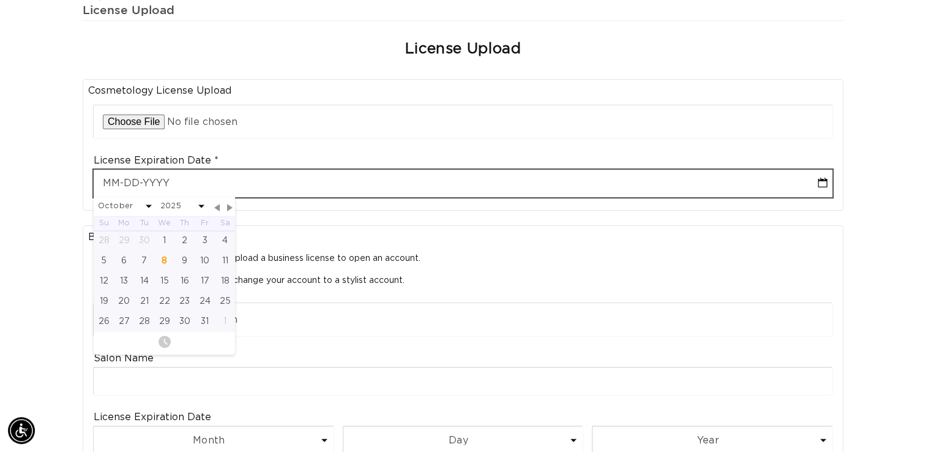
scroll to position [0, 1677]
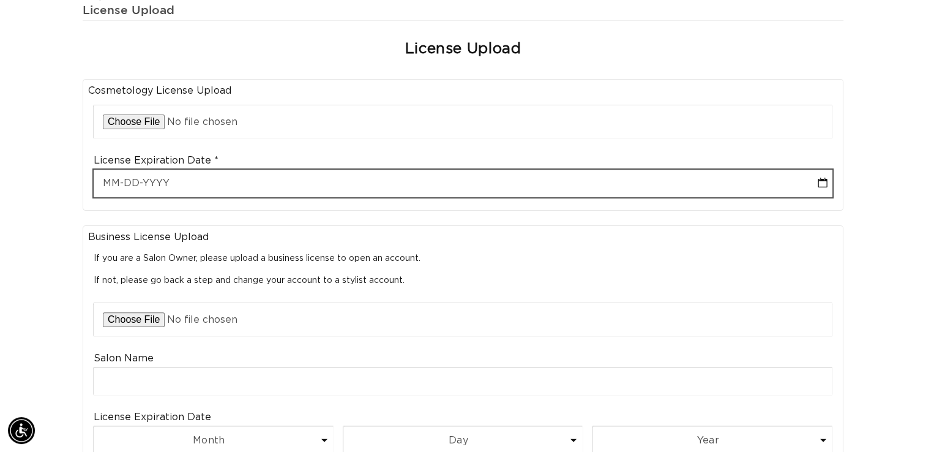
select select "9"
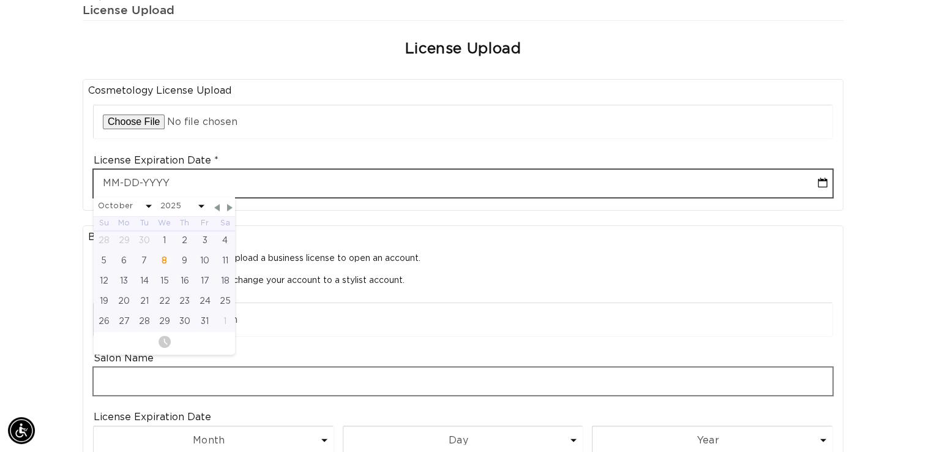
scroll to position [0, 0]
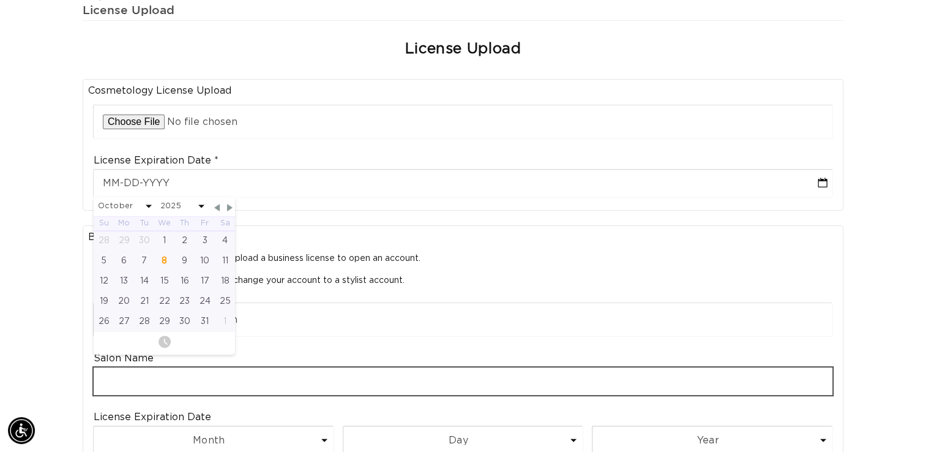
click at [140, 365] on div "Salon Name" at bounding box center [463, 373] width 750 height 54
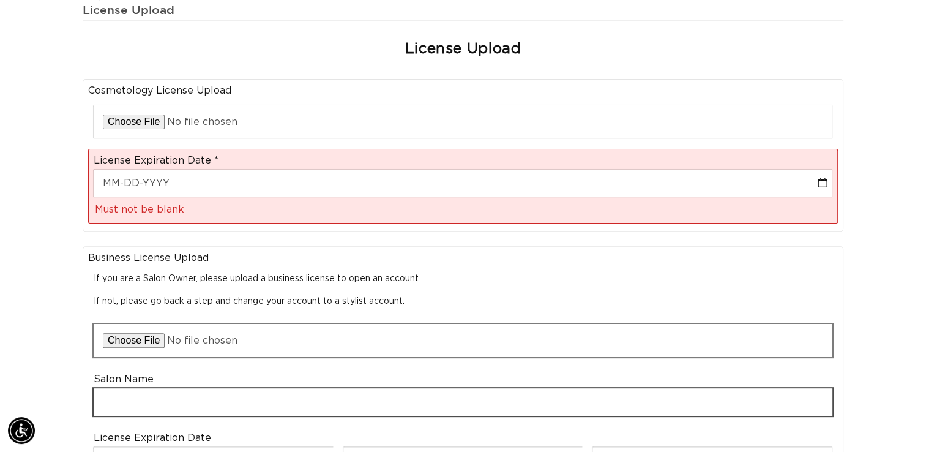
scroll to position [0, 839]
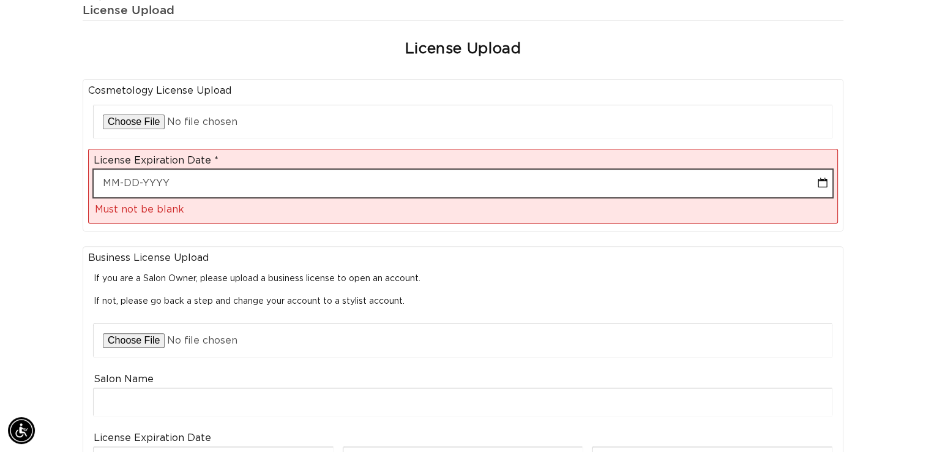
click at [182, 170] on input "text" at bounding box center [463, 184] width 739 height 28
select select "9"
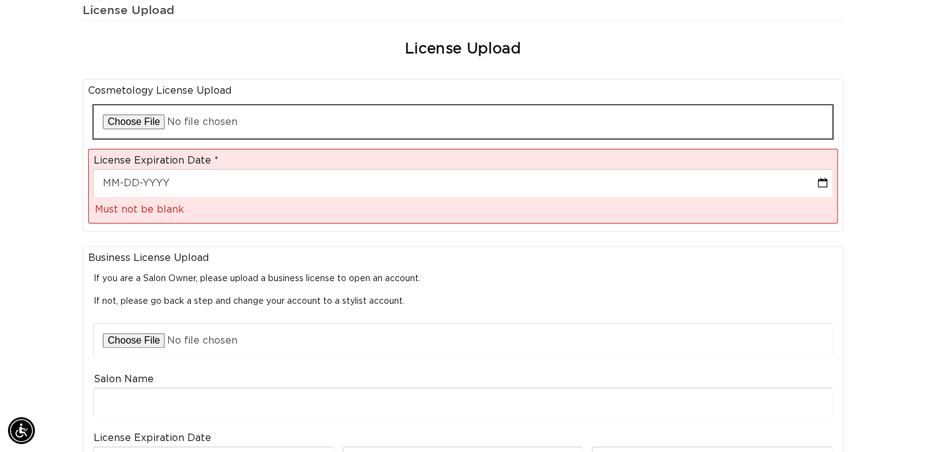
click at [141, 105] on input "file" at bounding box center [463, 121] width 739 height 33
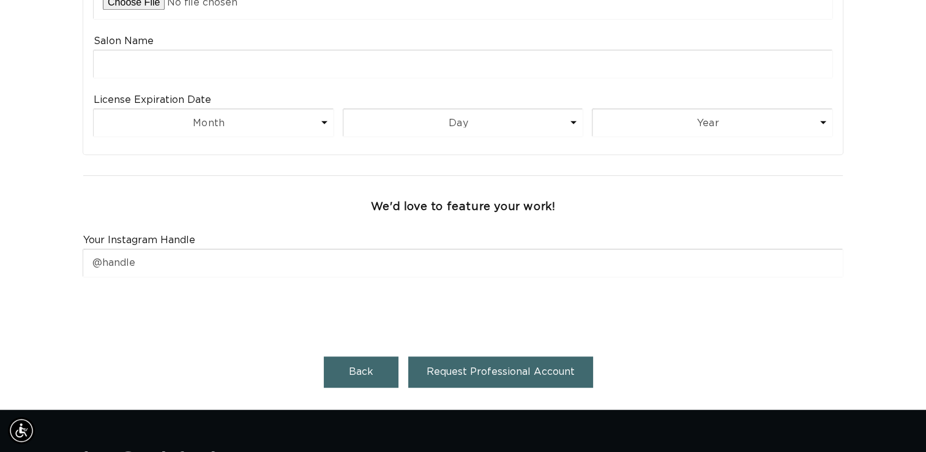
scroll to position [696, 0]
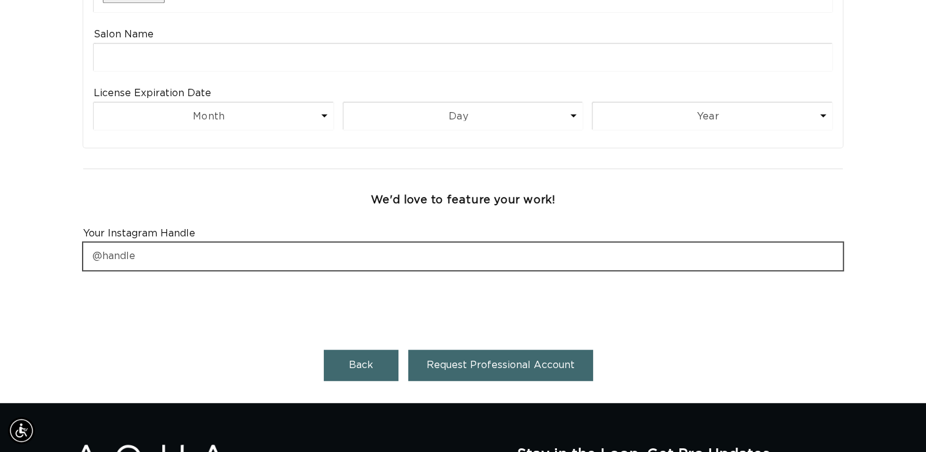
click at [353, 242] on input "text" at bounding box center [462, 256] width 759 height 28
type input "@AHairKreation2C"
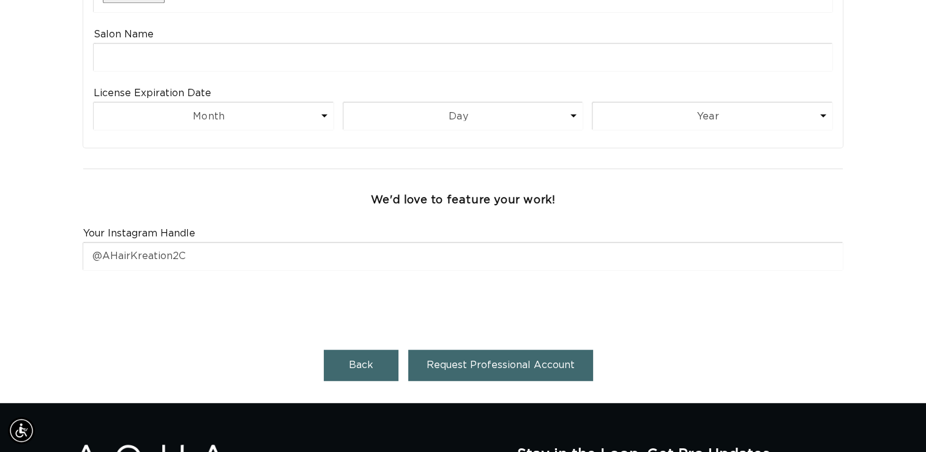
click at [439, 360] on span "Request Professional Account" at bounding box center [501, 365] width 148 height 10
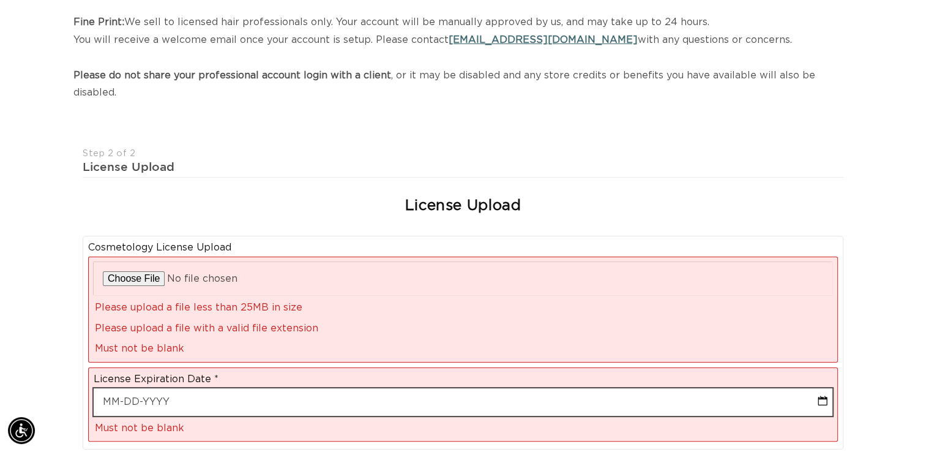
select select "9"
click at [162, 388] on input "text" at bounding box center [463, 402] width 739 height 28
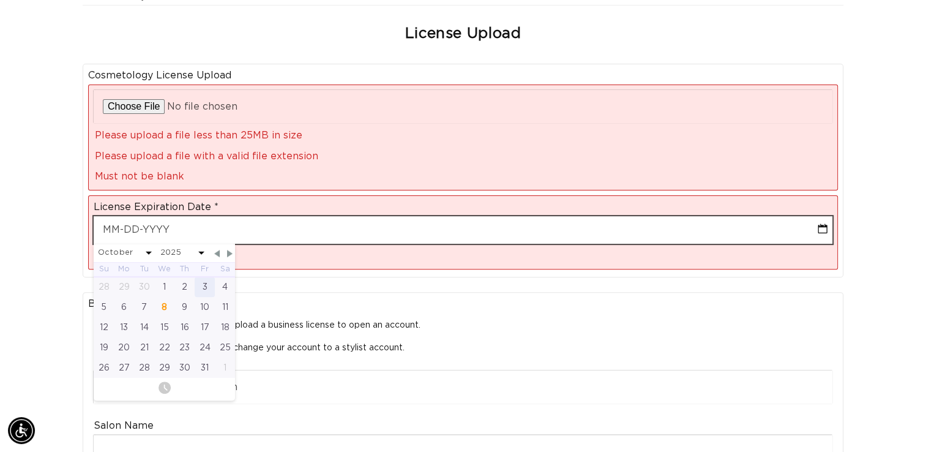
scroll to position [368, 0]
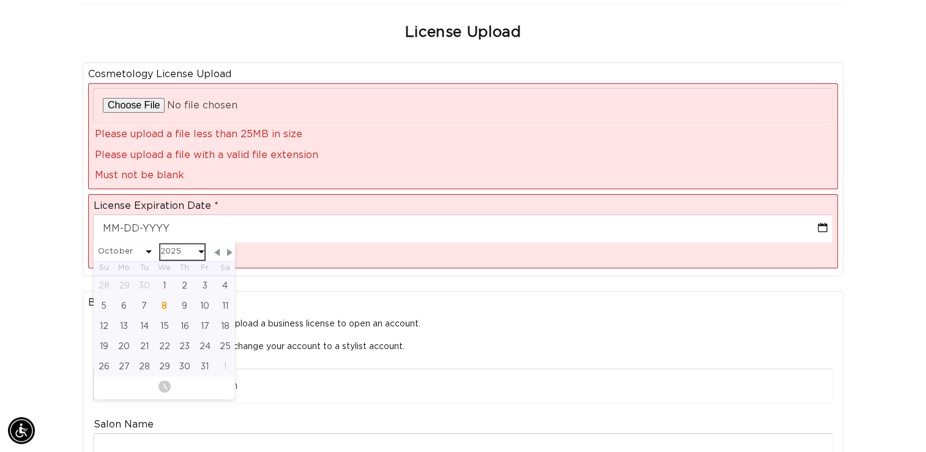
click at [181, 244] on select "2025 2026 2027 2028 2029 2030 2031 2032 2033 2034 2035 2036 2037 2038 2039 2040" at bounding box center [182, 251] width 44 height 15
select select "9"
select select "2026"
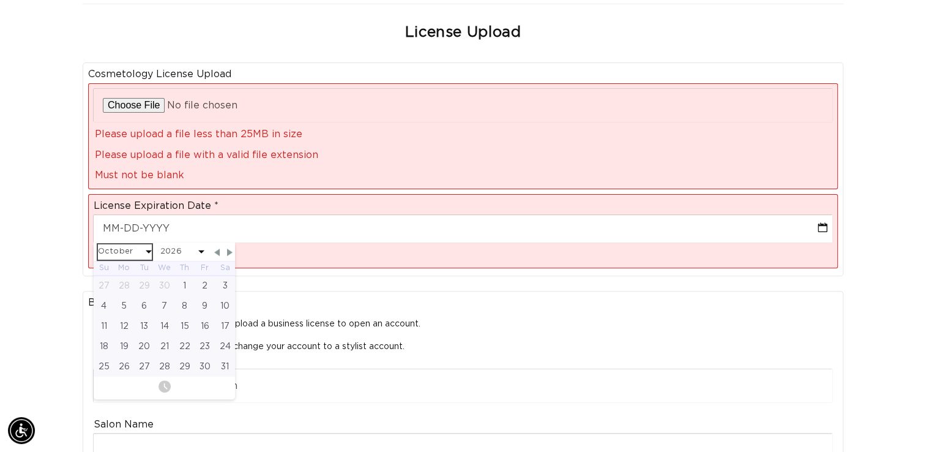
click at [130, 244] on select "January February March April May June July August September October November De…" at bounding box center [125, 251] width 54 height 15
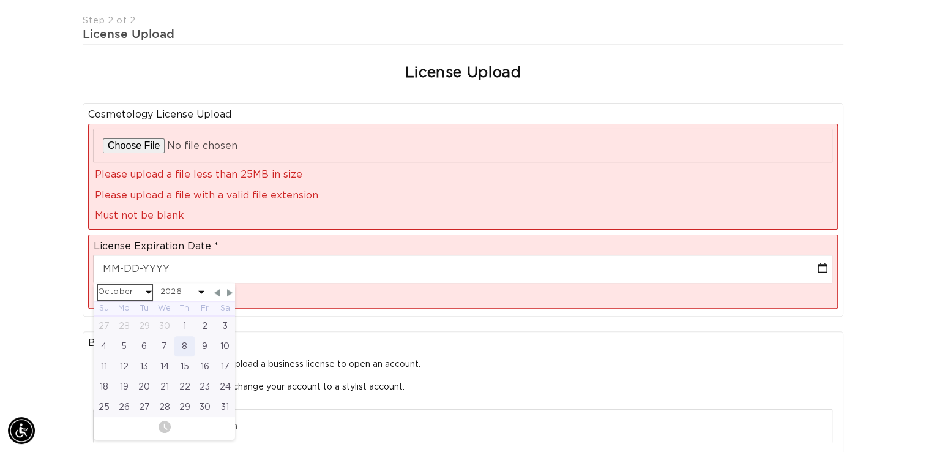
scroll to position [0, 839]
click at [185, 336] on div "8" at bounding box center [184, 346] width 20 height 20
type input "10-08-2026"
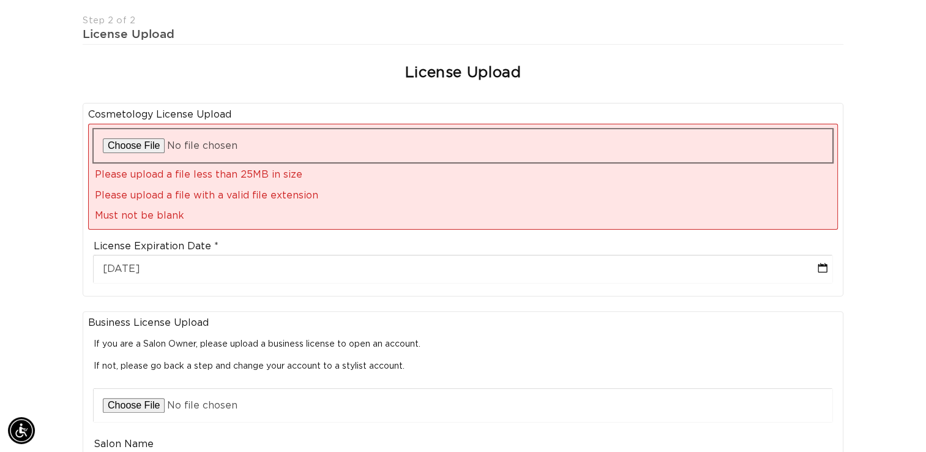
scroll to position [0, 0]
click at [154, 135] on input "file" at bounding box center [463, 145] width 739 height 33
click at [141, 132] on input "file" at bounding box center [463, 145] width 739 height 33
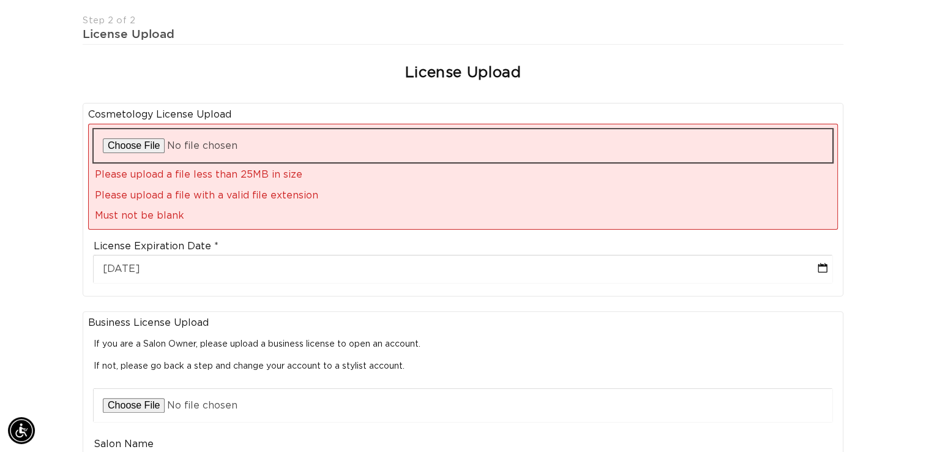
type input "C:\fakepath\Mylicense7332401.pdf"
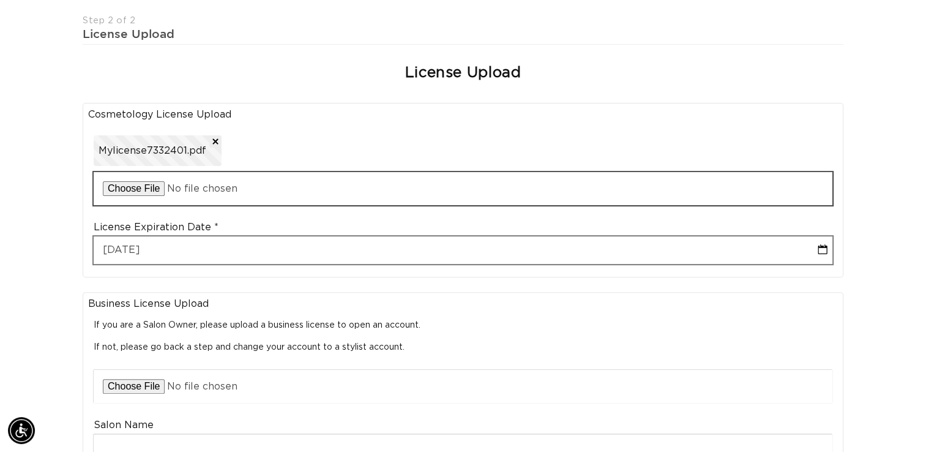
scroll to position [0, 0]
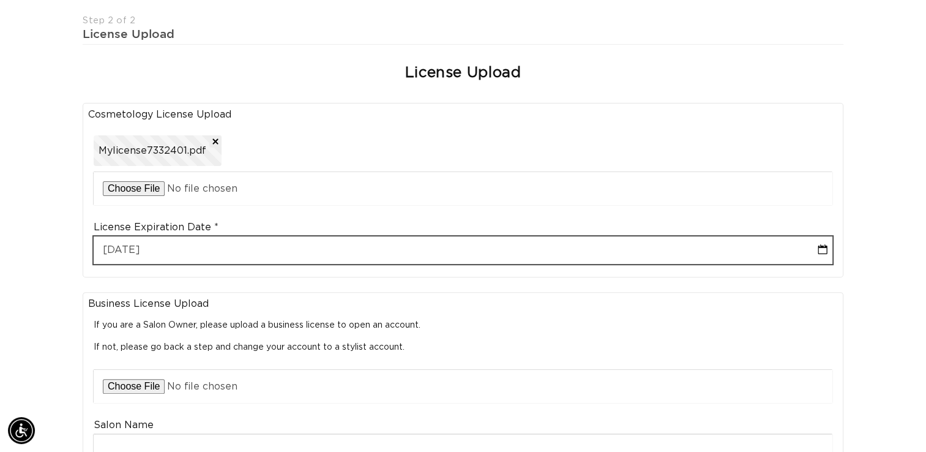
select select "9"
select select "2026"
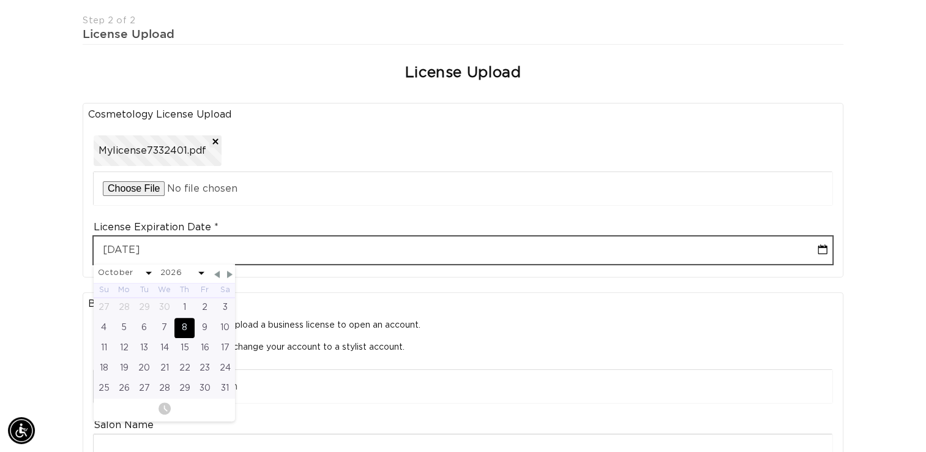
click at [171, 239] on input "10-08-2026" at bounding box center [463, 250] width 739 height 28
type input "10-0-2026"
select select "9"
select select "2026"
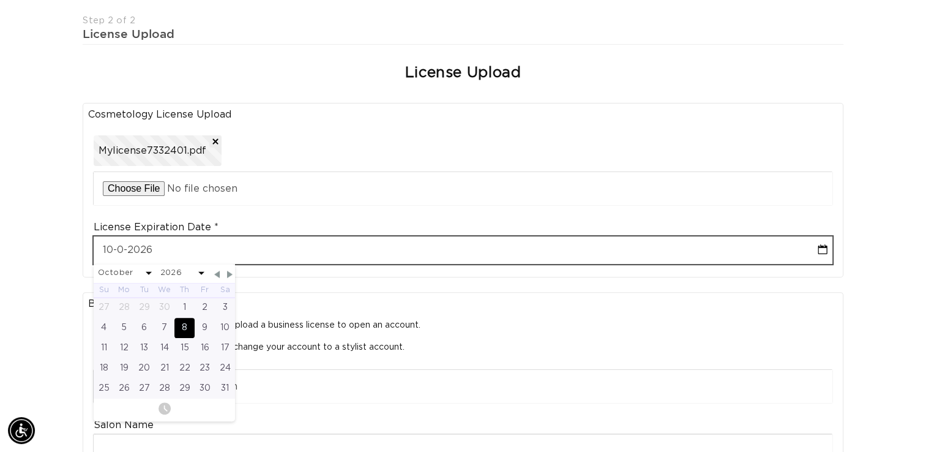
scroll to position [0, 1677]
type input "10--2026"
select select "9"
select select "2026"
type input "10-3-2026"
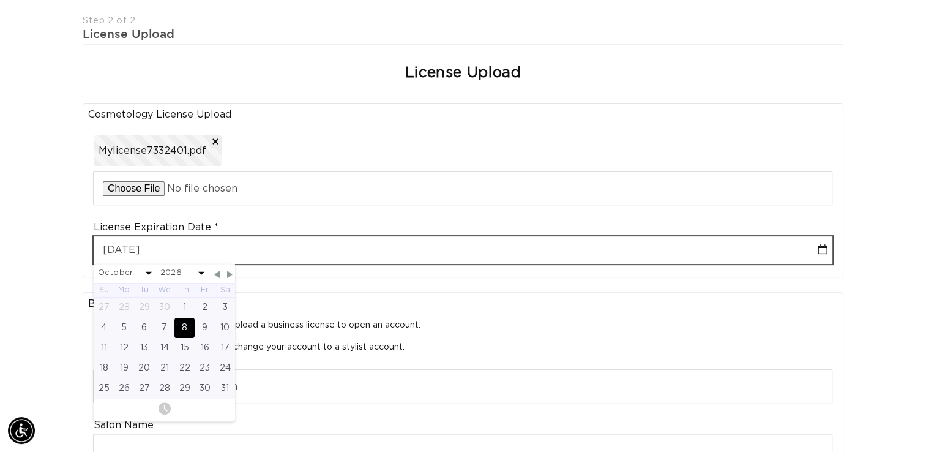
select select "9"
select select "2026"
type input "10-31-2026"
select select "9"
select select "2026"
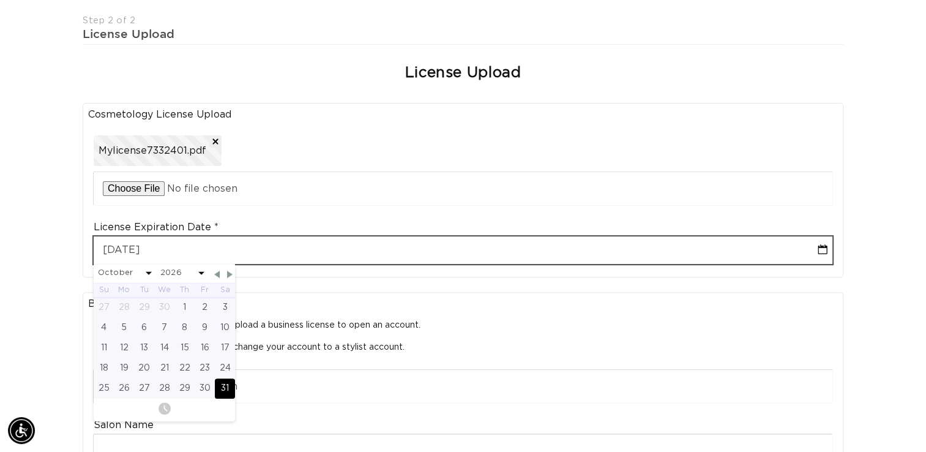
scroll to position [0, 0]
click at [250, 236] on input "10-31-2026" at bounding box center [463, 250] width 739 height 28
type input "10-31-2026"
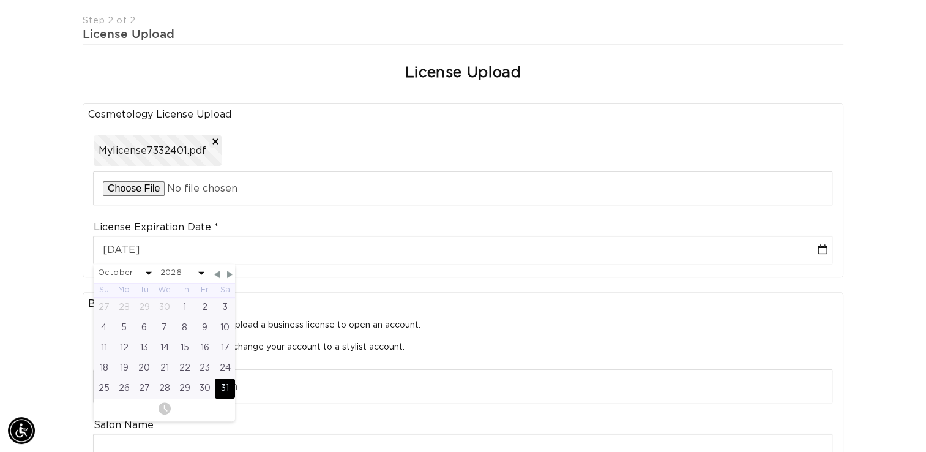
click at [266, 258] on div "Cosmetology License Upload Upload Cosmetology License Mylicense7332401.pdf Lice…" at bounding box center [463, 189] width 771 height 189
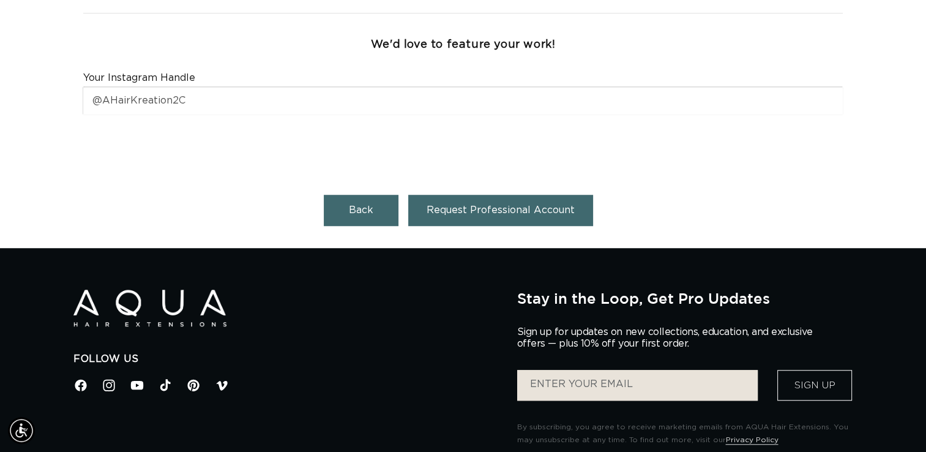
scroll to position [0, 839]
click at [441, 195] on button "Request Professional Account" at bounding box center [500, 210] width 185 height 31
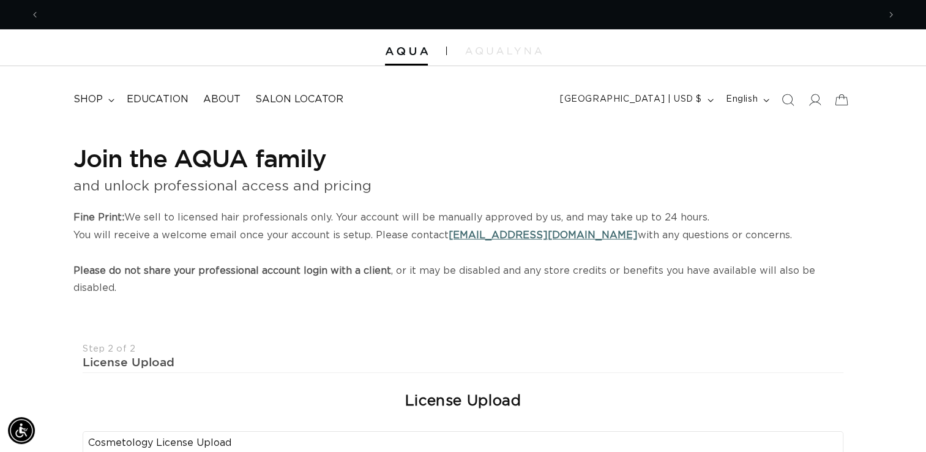
scroll to position [0, 0]
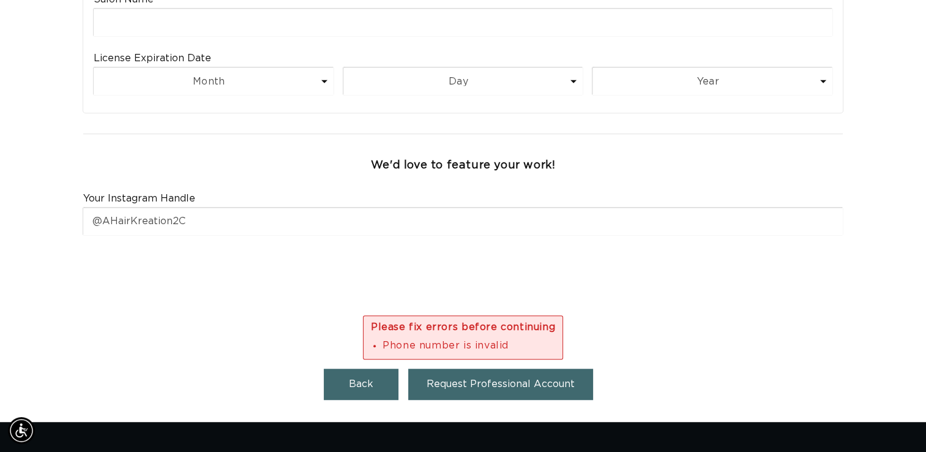
click at [363, 379] on span "Back" at bounding box center [361, 384] width 24 height 10
select select "RU"
select select "[GEOGRAPHIC_DATA]"
select select "Florida"
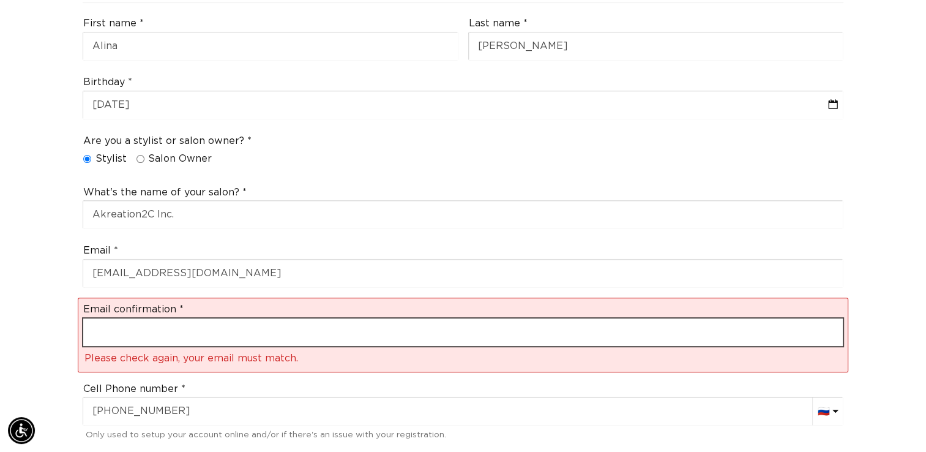
click at [346, 323] on input "email" at bounding box center [462, 332] width 759 height 28
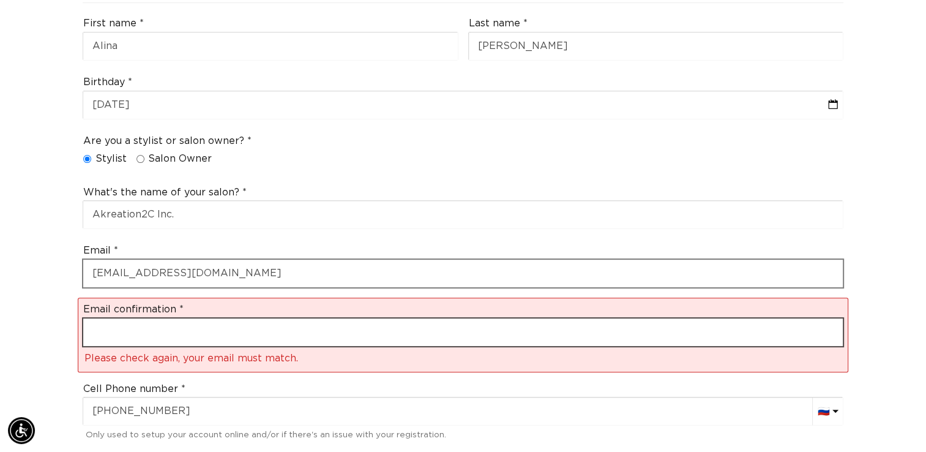
type input "akreation2c@gmail.com"
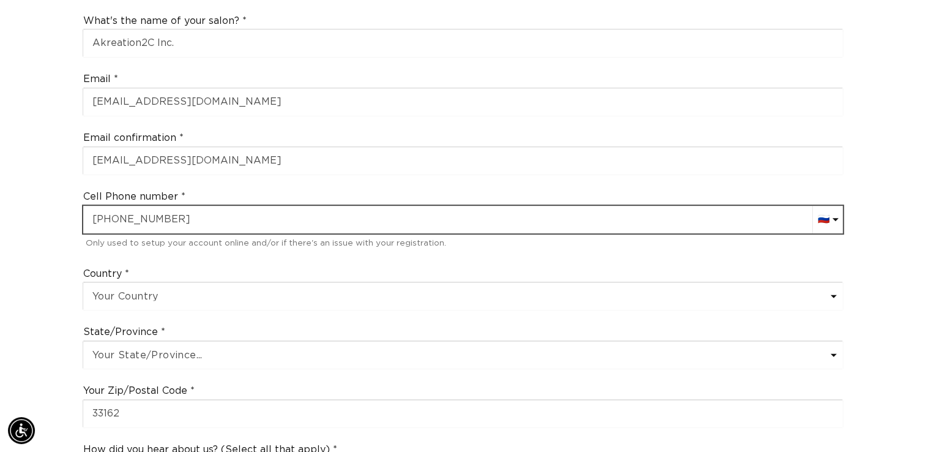
click at [198, 206] on input "+7865290387" at bounding box center [462, 220] width 759 height 28
type input "+"
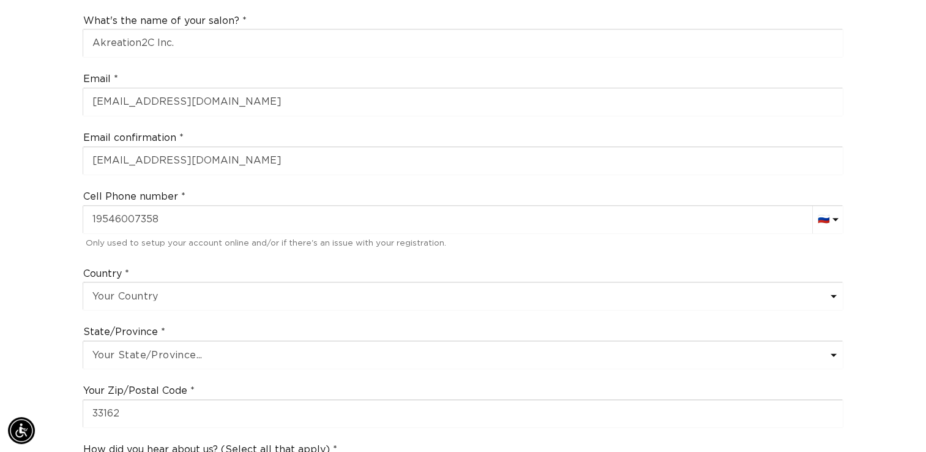
type input "+719546007358"
click at [225, 262] on div "Country Your Country United States Canada Afghanistan Åland Islands Albania Alg…" at bounding box center [463, 289] width 771 height 54
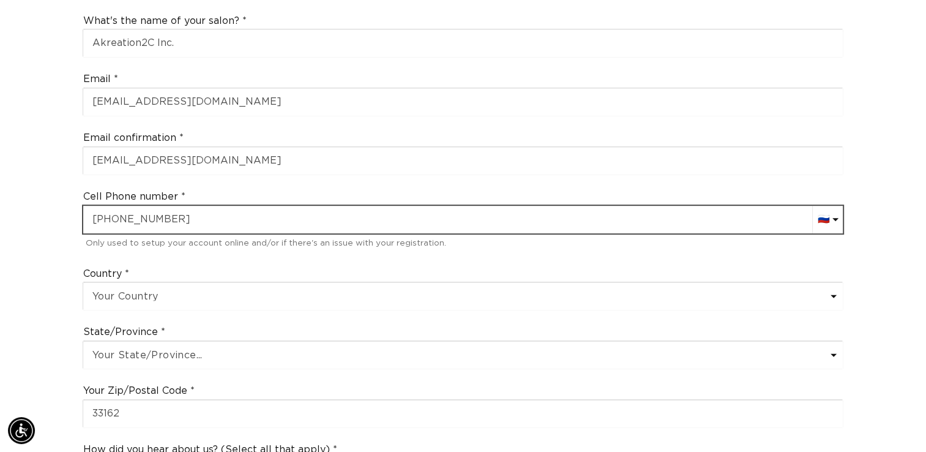
click at [103, 206] on input "+719546007358" at bounding box center [462, 220] width 759 height 28
select select "US"
type input "+19546007358"
click at [101, 206] on input "+19546007358" at bounding box center [462, 220] width 759 height 28
select select "MM"
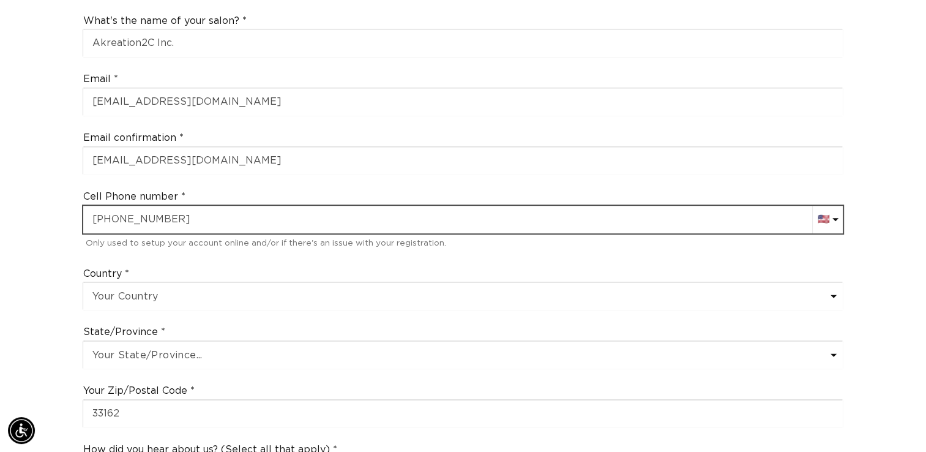
type input "+95 46 007 358"
click at [96, 206] on input "+95 46 007 358" at bounding box center [462, 220] width 759 height 28
select select "US"
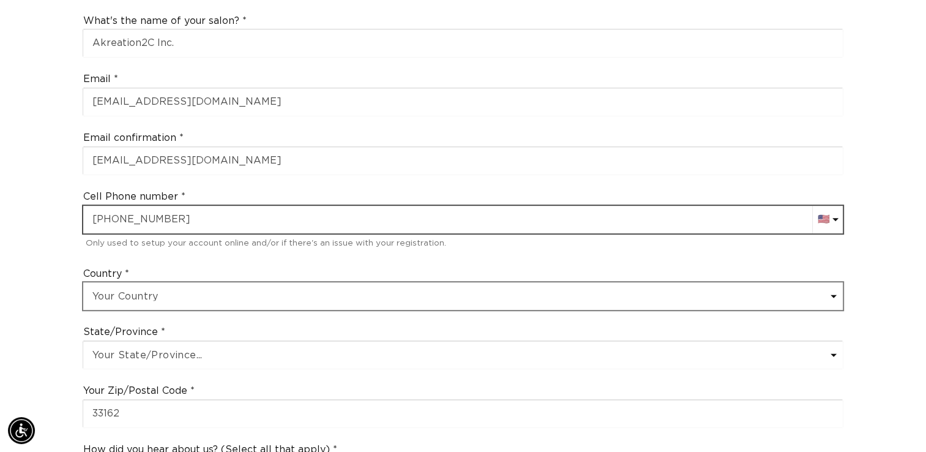
type input "+1 954 600 7358"
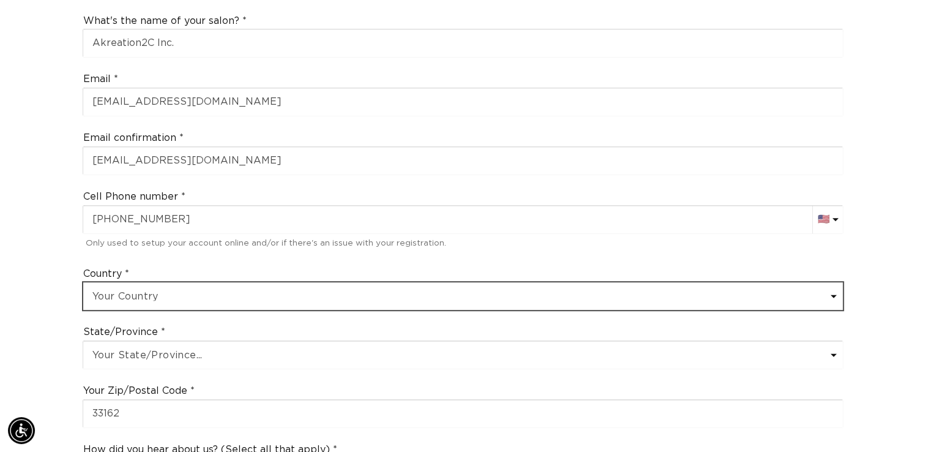
click at [203, 282] on select "Your Country United States Canada Afghanistan Åland Islands Albania Algeria And…" at bounding box center [462, 296] width 759 height 28
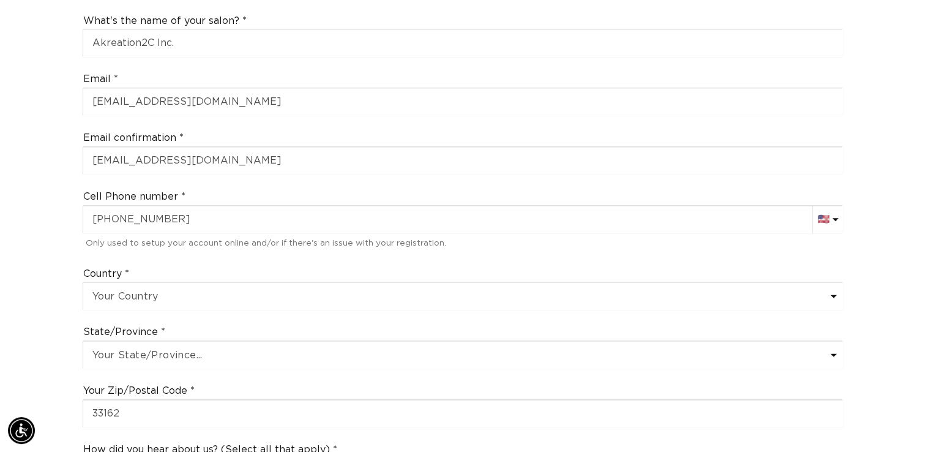
click at [197, 320] on div "State/Province Your State/Province... Alabama Alaska American Samoa Arizona Ark…" at bounding box center [463, 347] width 771 height 54
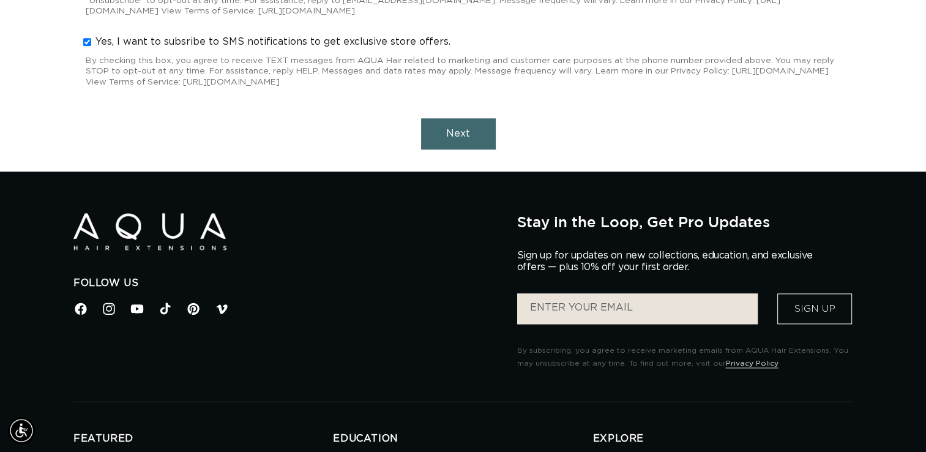
click at [448, 118] on button "Next" at bounding box center [458, 133] width 75 height 31
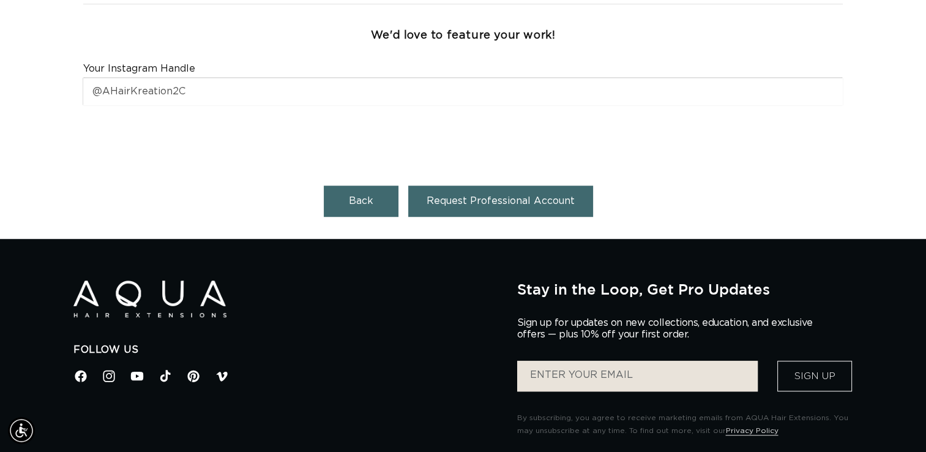
click at [498, 196] on span "Request Professional Account" at bounding box center [501, 201] width 148 height 10
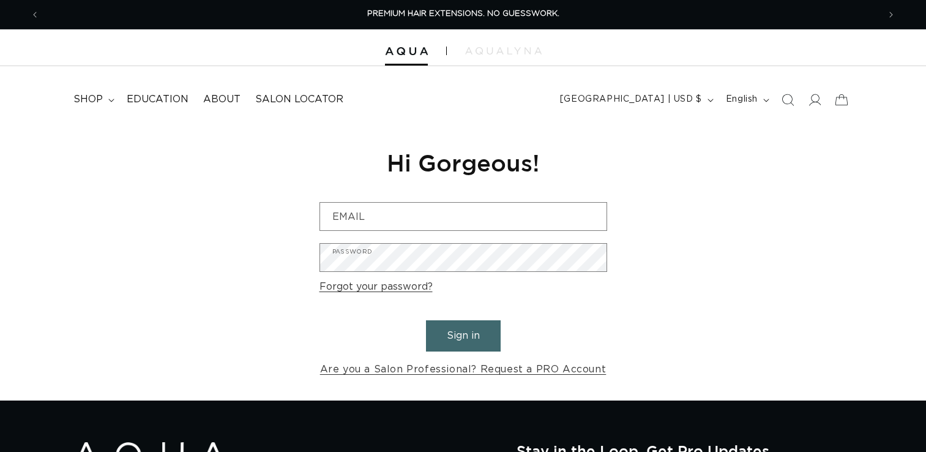
click at [406, 212] on input "Email" at bounding box center [463, 217] width 286 height 28
type input "[EMAIL_ADDRESS][DOMAIN_NAME]"
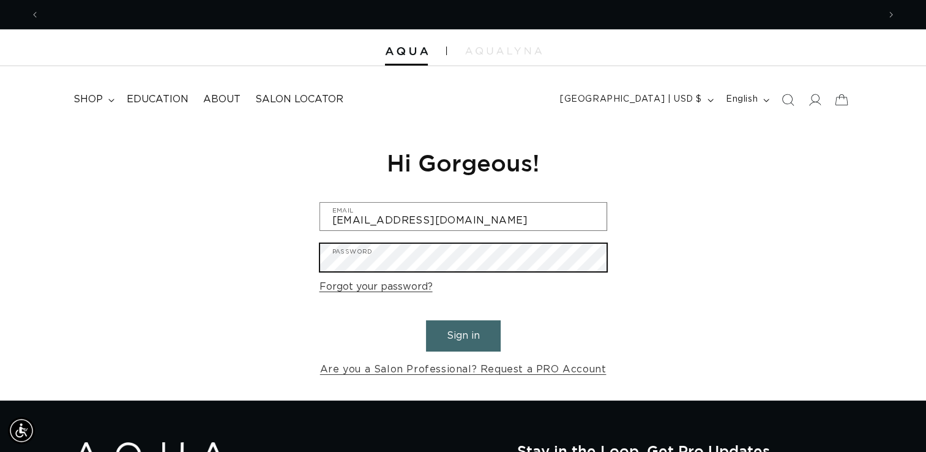
scroll to position [0, 1677]
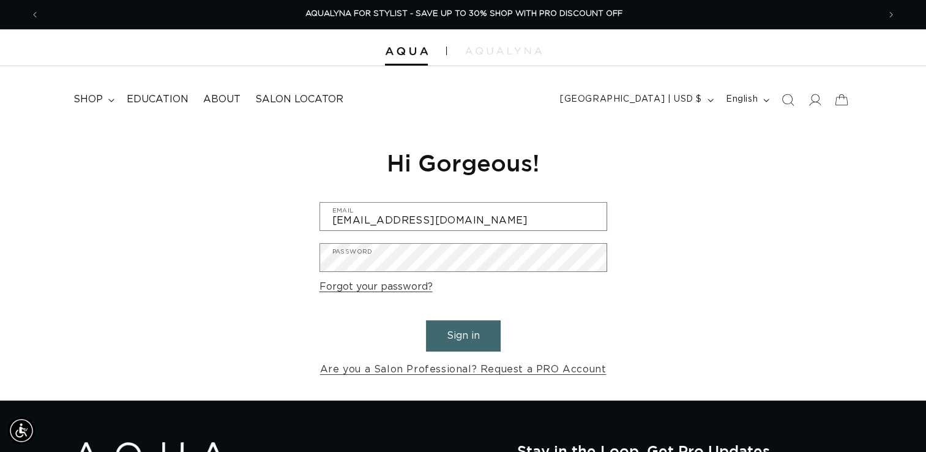
click at [474, 329] on button "Sign in" at bounding box center [463, 335] width 75 height 31
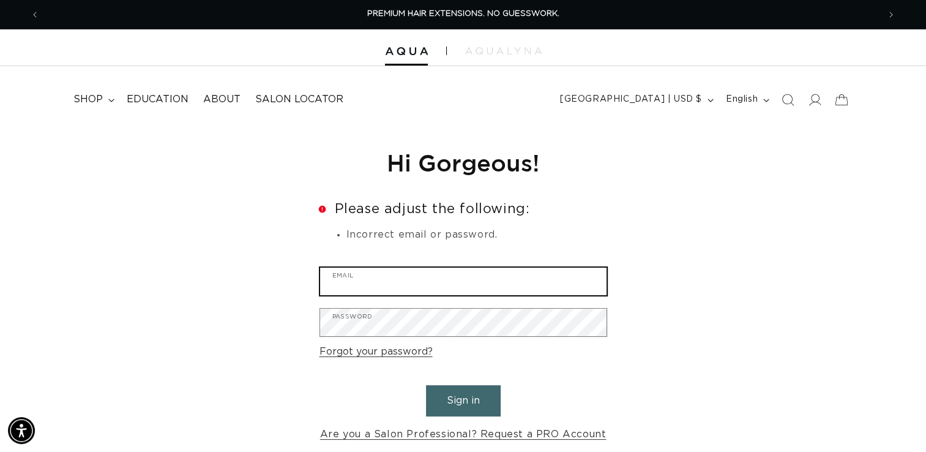
click at [449, 275] on input "Email" at bounding box center [463, 281] width 286 height 28
type input "[EMAIL_ADDRESS][DOMAIN_NAME]"
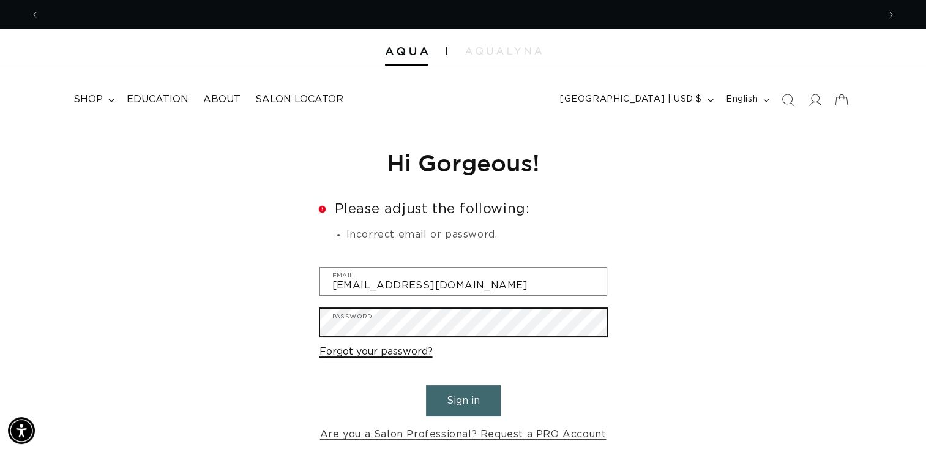
scroll to position [0, 0]
click at [426, 385] on button "Sign in" at bounding box center [463, 400] width 75 height 31
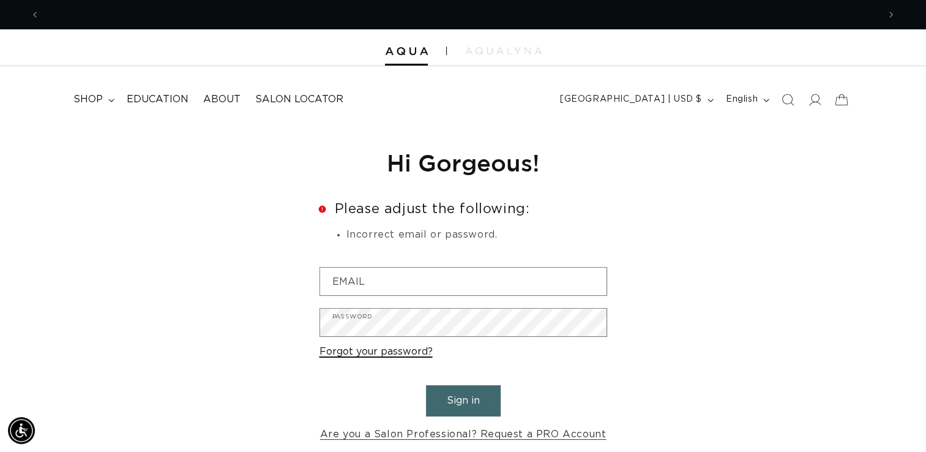
scroll to position [0, 1677]
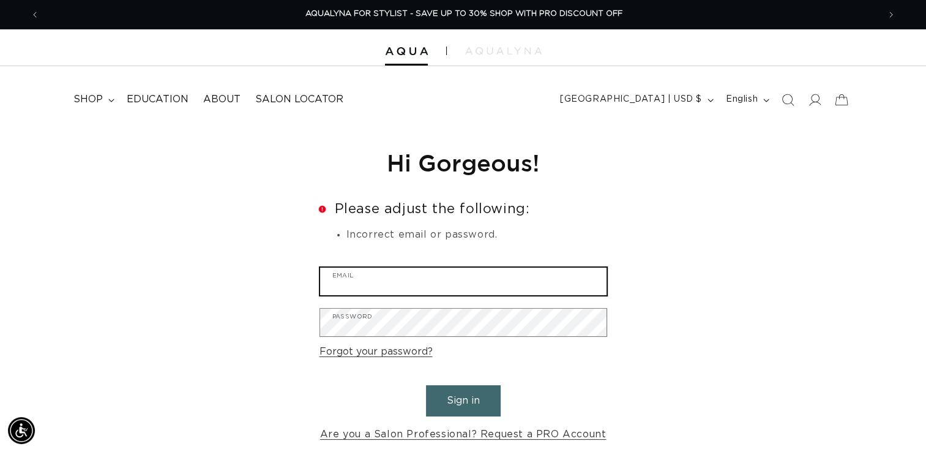
click at [383, 285] on input "Email" at bounding box center [463, 281] width 286 height 28
type input "[EMAIL_ADDRESS][DOMAIN_NAME]"
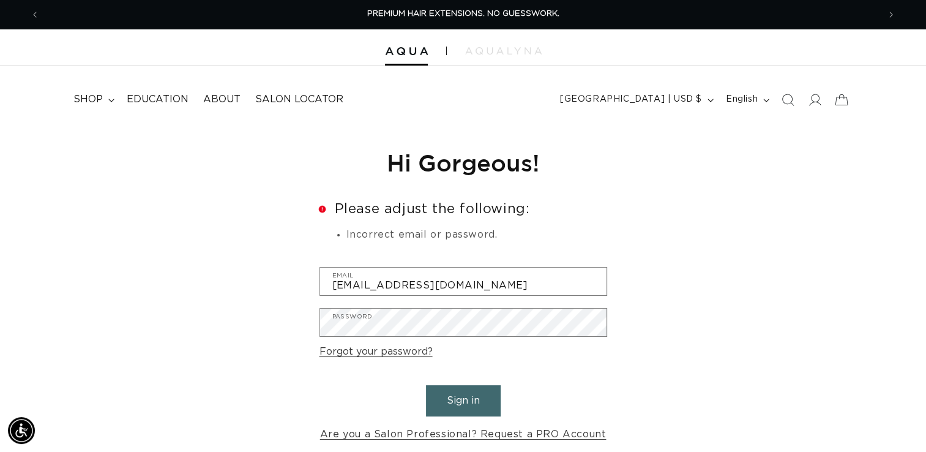
click at [456, 400] on button "Sign in" at bounding box center [463, 400] width 75 height 31
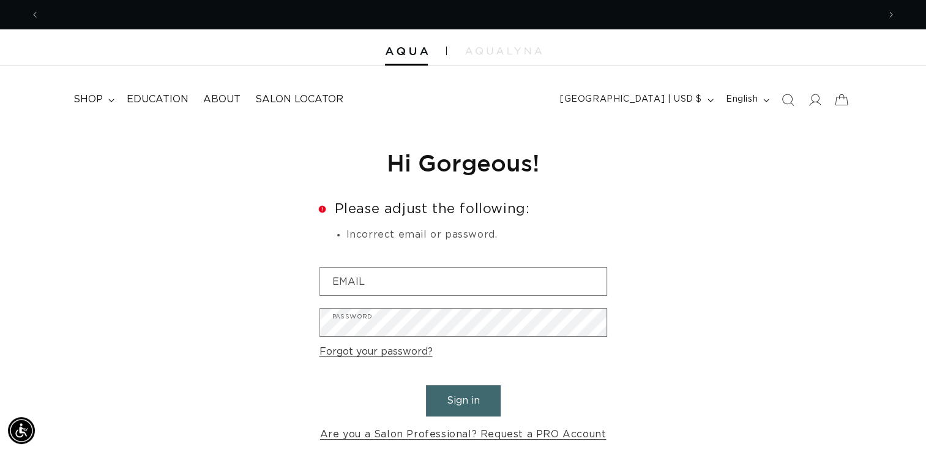
scroll to position [0, 839]
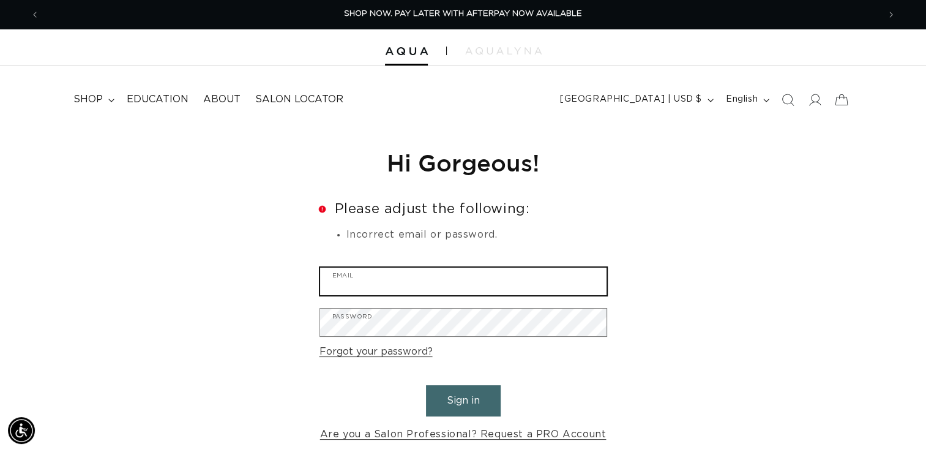
click at [401, 280] on input "Email" at bounding box center [463, 281] width 286 height 28
type input "akreation2c@gmail.com"
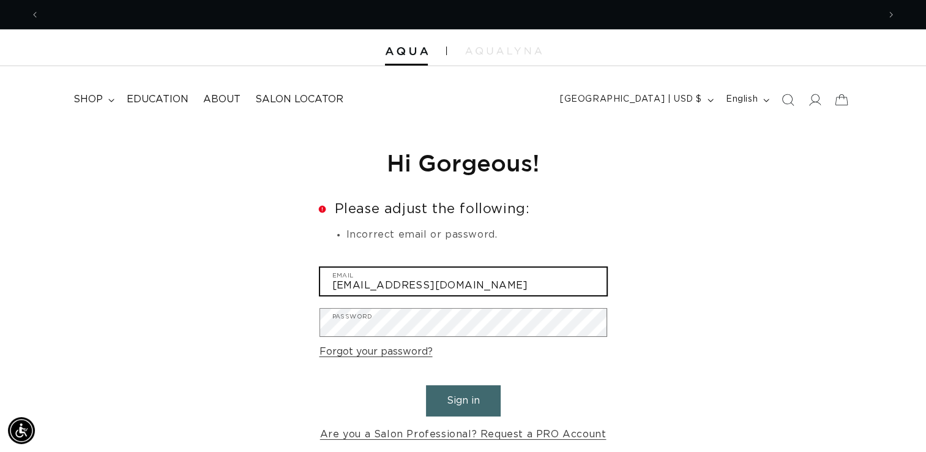
scroll to position [0, 1677]
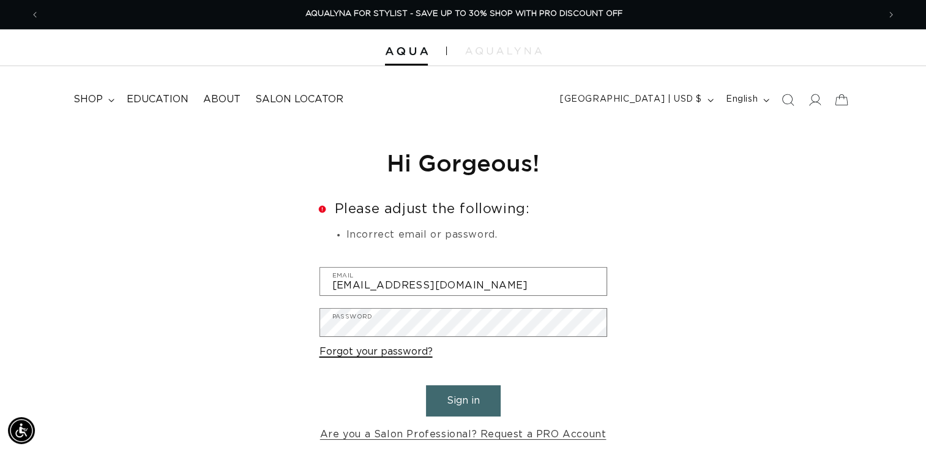
click at [386, 347] on link "Forgot your password?" at bounding box center [375, 352] width 113 height 18
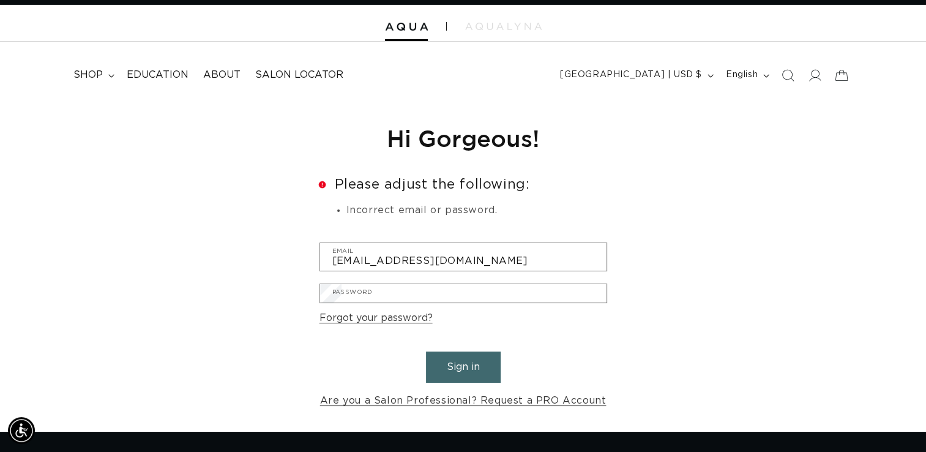
click at [0, 0] on input "Email" at bounding box center [0, 0] width 0 height 0
type input "[EMAIL_ADDRESS][DOMAIN_NAME]"
click at [0, 0] on button "Submit" at bounding box center [0, 0] width 0 height 0
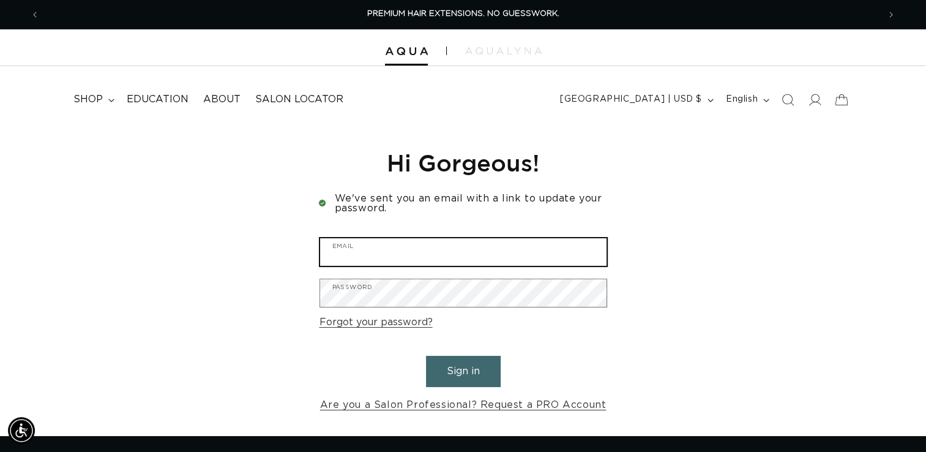
click at [407, 255] on input "Email" at bounding box center [463, 252] width 286 height 28
type input "[EMAIL_ADDRESS][DOMAIN_NAME]"
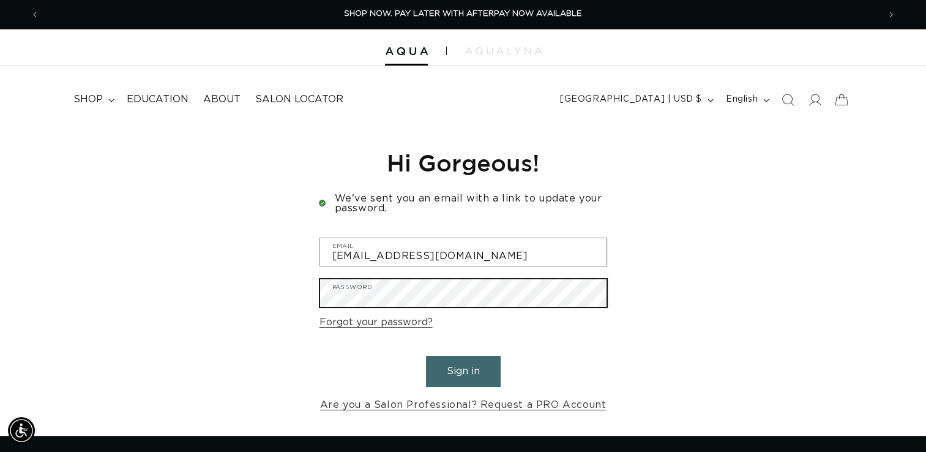
click at [426, 356] on button "Sign in" at bounding box center [463, 371] width 75 height 31
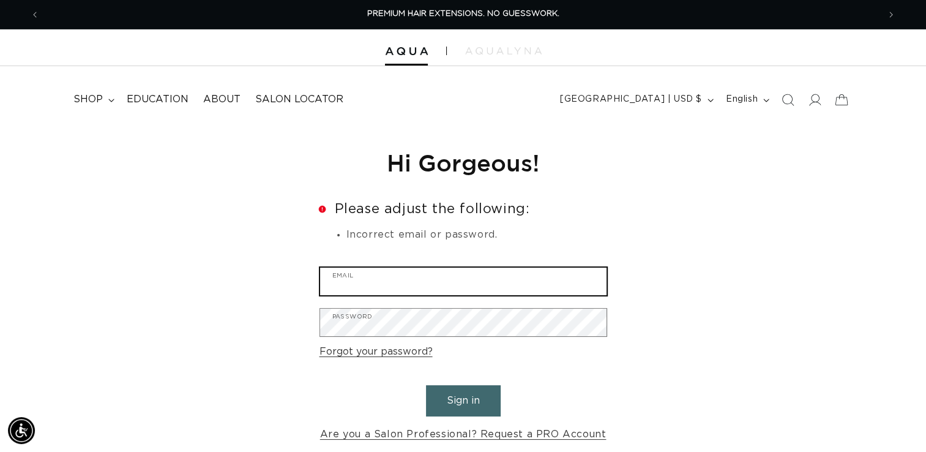
click at [409, 286] on input "Email" at bounding box center [463, 281] width 286 height 28
type input "[EMAIL_ADDRESS][DOMAIN_NAME]"
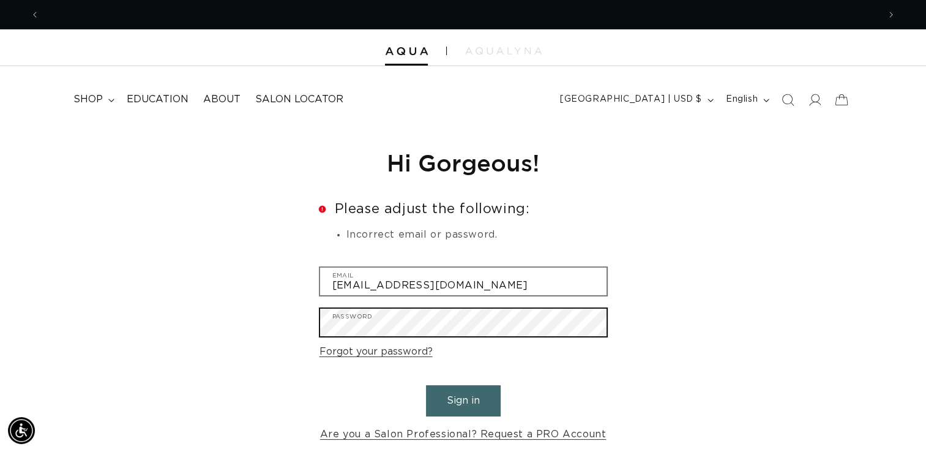
scroll to position [0, 0]
click at [426, 385] on button "Sign in" at bounding box center [463, 400] width 75 height 31
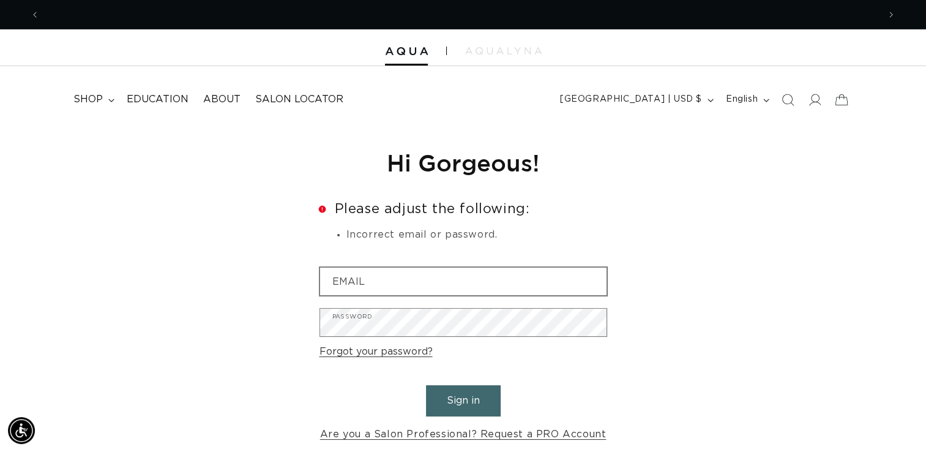
scroll to position [0, 839]
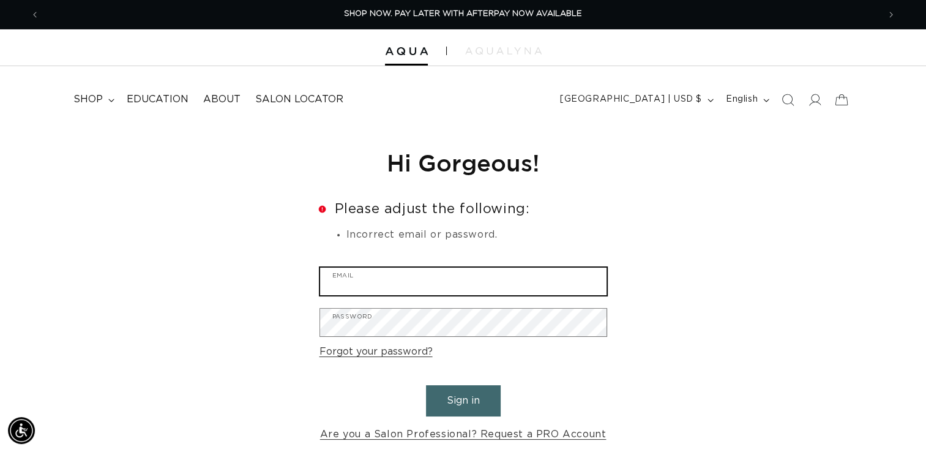
click at [359, 282] on input "Email" at bounding box center [463, 281] width 286 height 28
type input "[EMAIL_ADDRESS][DOMAIN_NAME]"
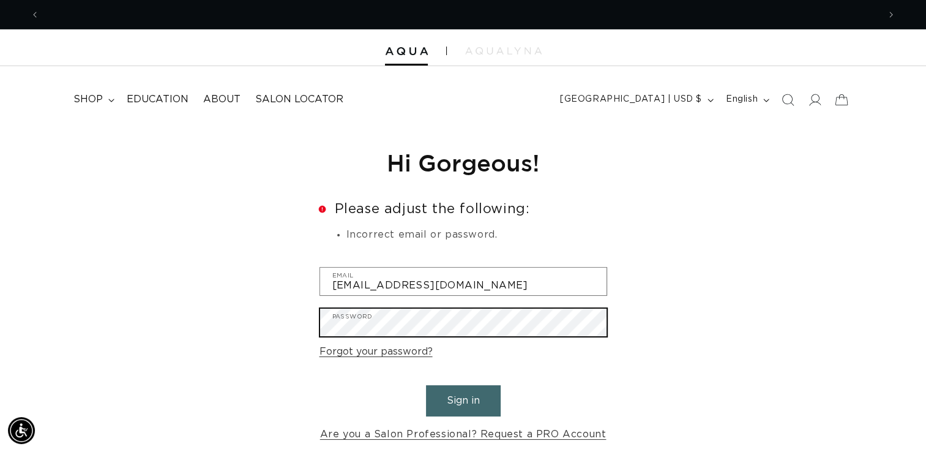
scroll to position [0, 0]
click at [426, 385] on button "Sign in" at bounding box center [463, 400] width 75 height 31
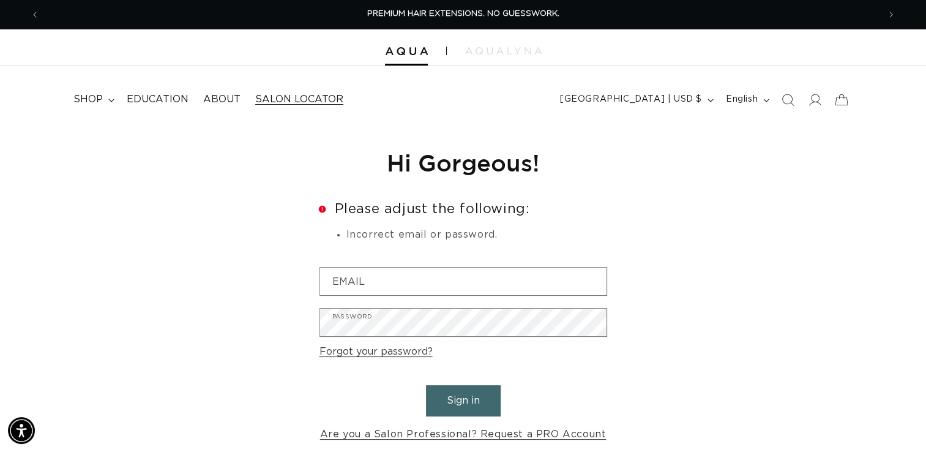
click at [286, 99] on span "Salon Locator" at bounding box center [299, 99] width 88 height 13
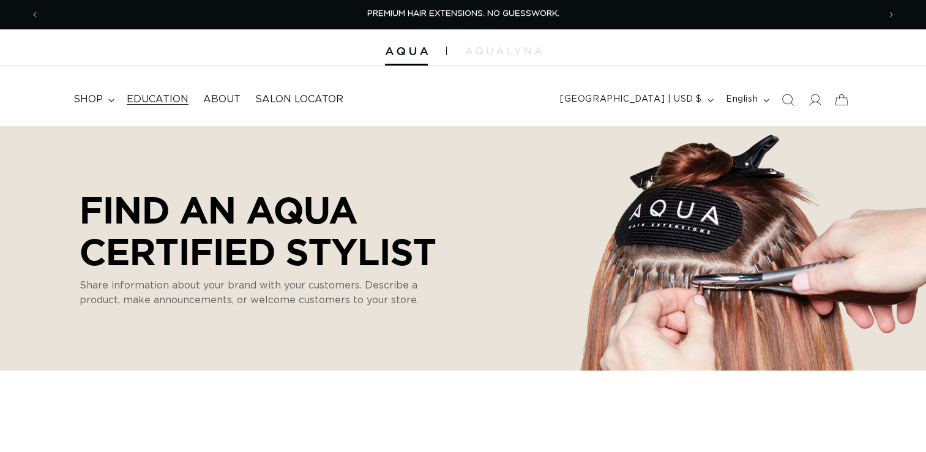
select select "m"
click at [159, 97] on span "Education" at bounding box center [158, 99] width 62 height 13
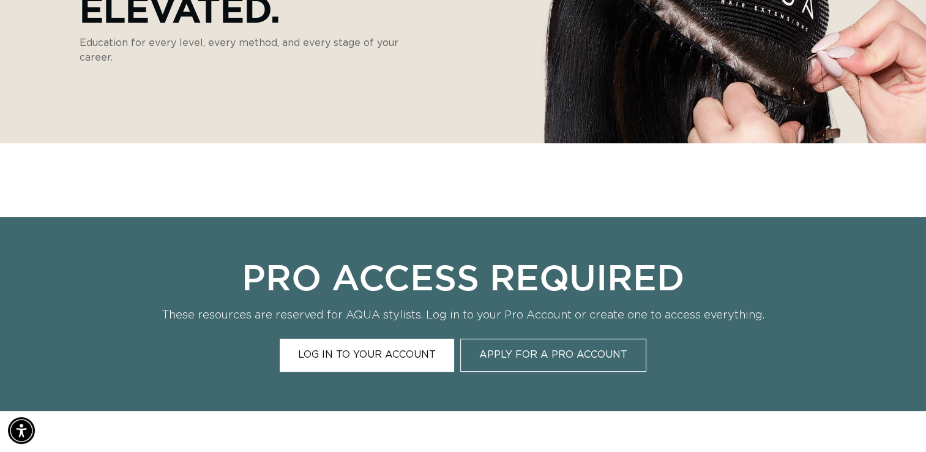
scroll to position [300, 0]
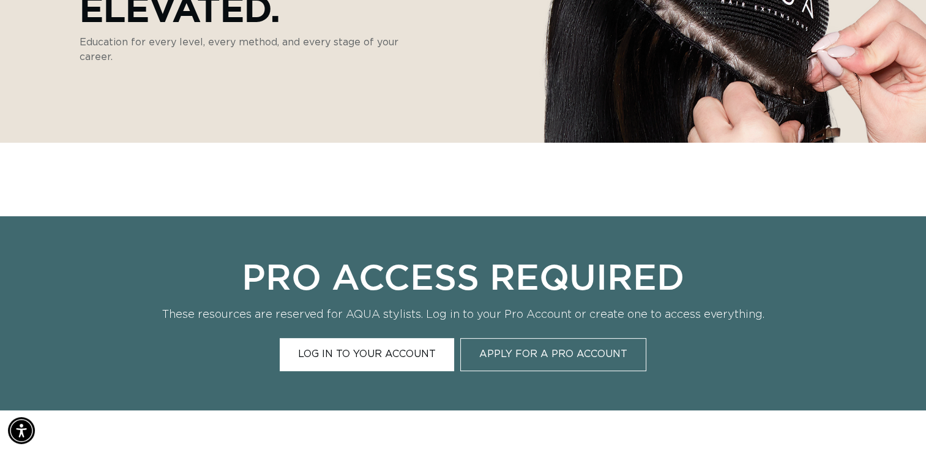
click at [383, 352] on link "Log In to Your Account" at bounding box center [367, 354] width 174 height 32
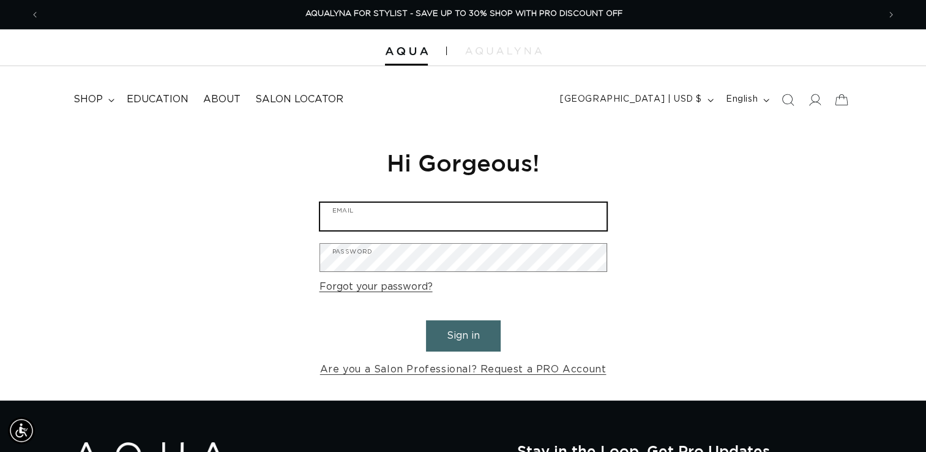
click at [405, 219] on input "Email" at bounding box center [463, 217] width 286 height 28
type input "akreation2c@gmail.com"
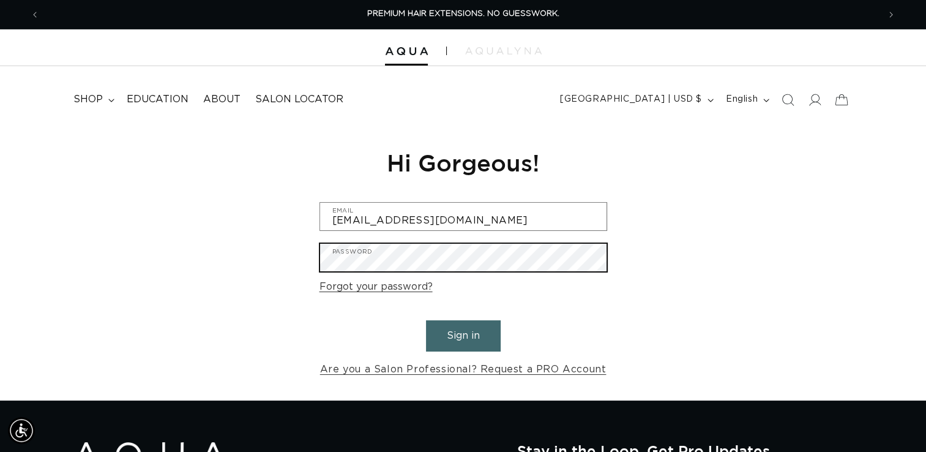
click at [426, 320] on button "Sign in" at bounding box center [463, 335] width 75 height 31
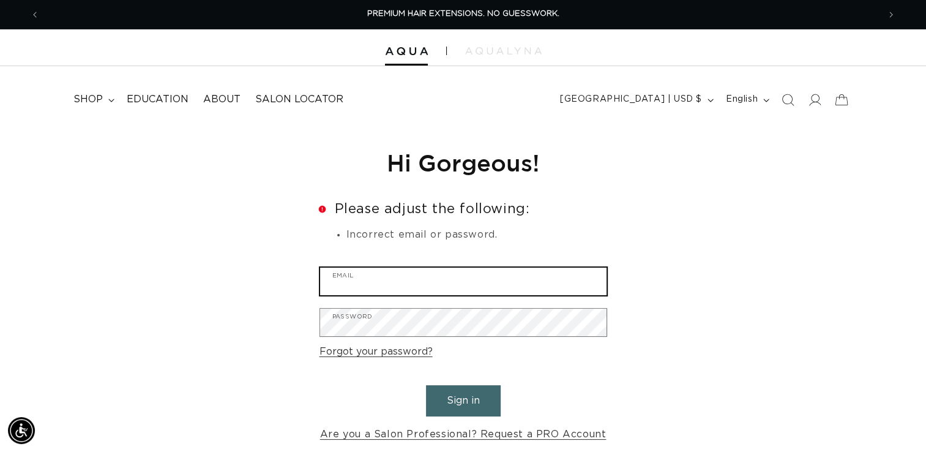
click at [380, 283] on input "Email" at bounding box center [463, 281] width 286 height 28
type input "[EMAIL_ADDRESS][DOMAIN_NAME]"
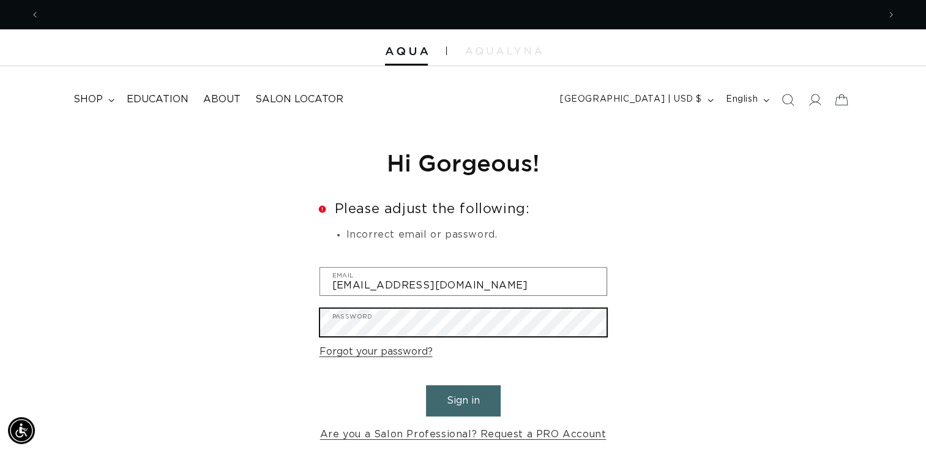
scroll to position [0, 1677]
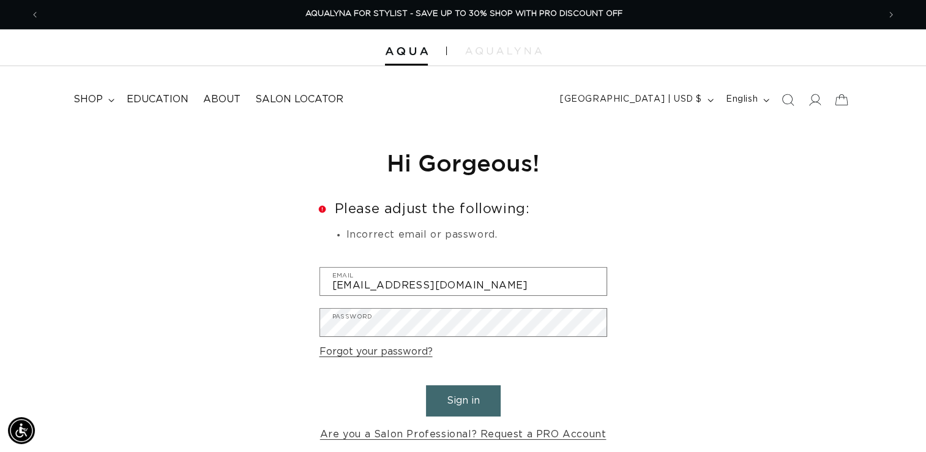
click at [446, 387] on button "Sign in" at bounding box center [463, 400] width 75 height 31
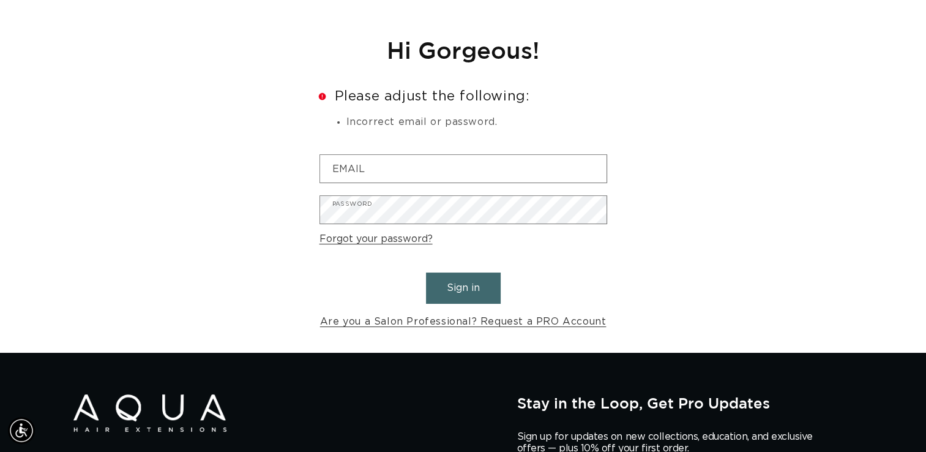
scroll to position [266, 0]
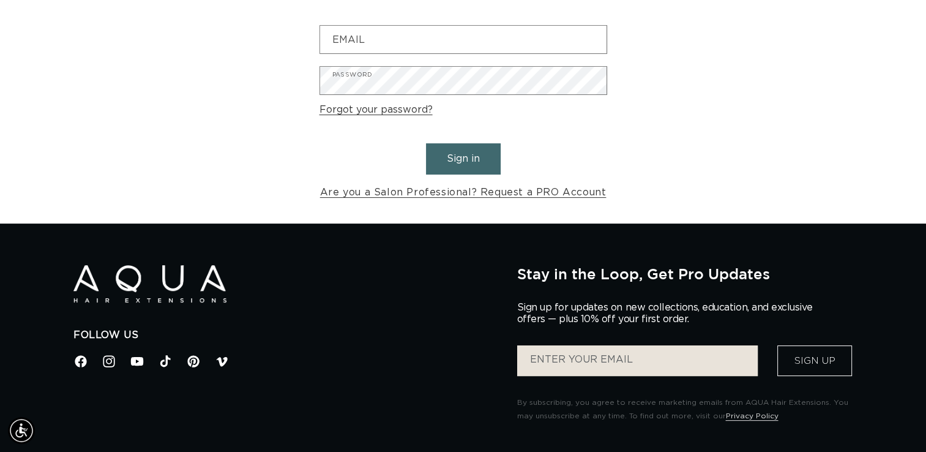
drag, startPoint x: 447, startPoint y: 339, endPoint x: 439, endPoint y: 472, distance: 133.0
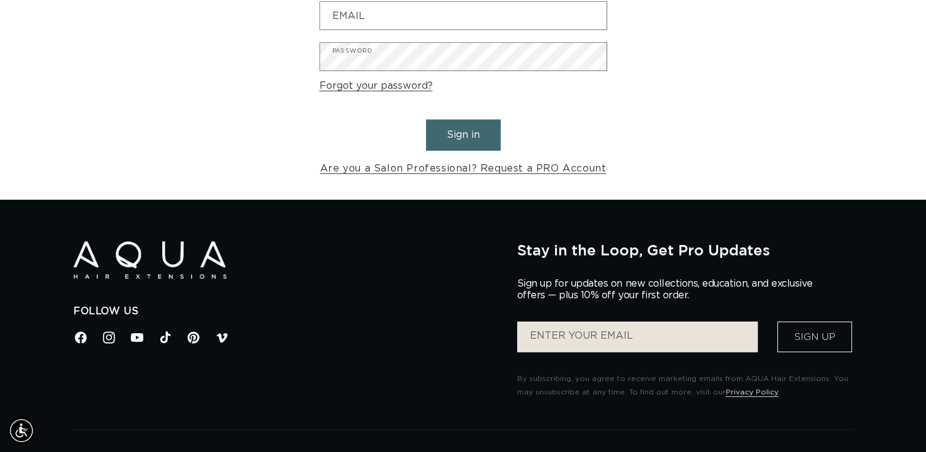
scroll to position [0, 1677]
click at [489, 171] on link "Are you a Salon Professional? Request a PRO Account" at bounding box center [463, 169] width 286 height 18
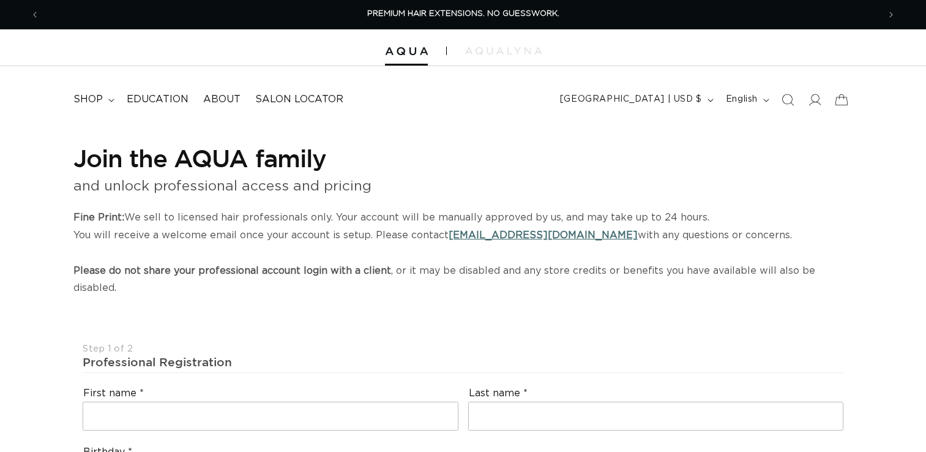
select select "US"
select select "[GEOGRAPHIC_DATA]"
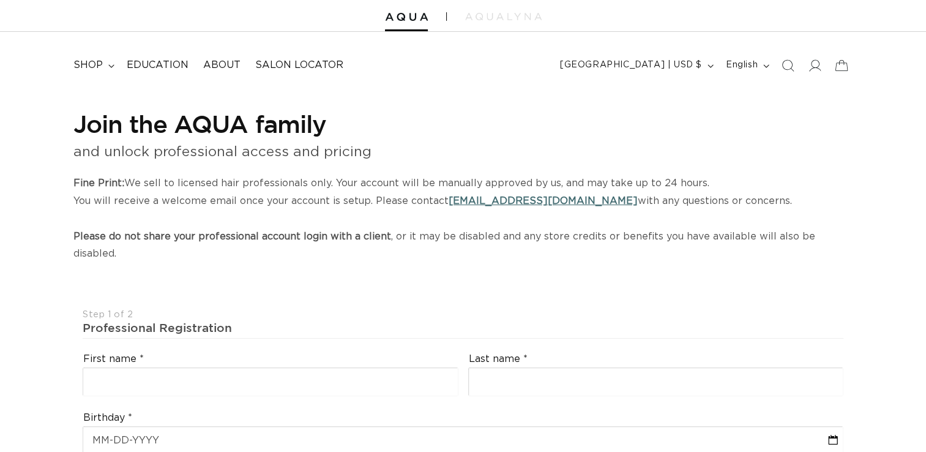
scroll to position [61, 0]
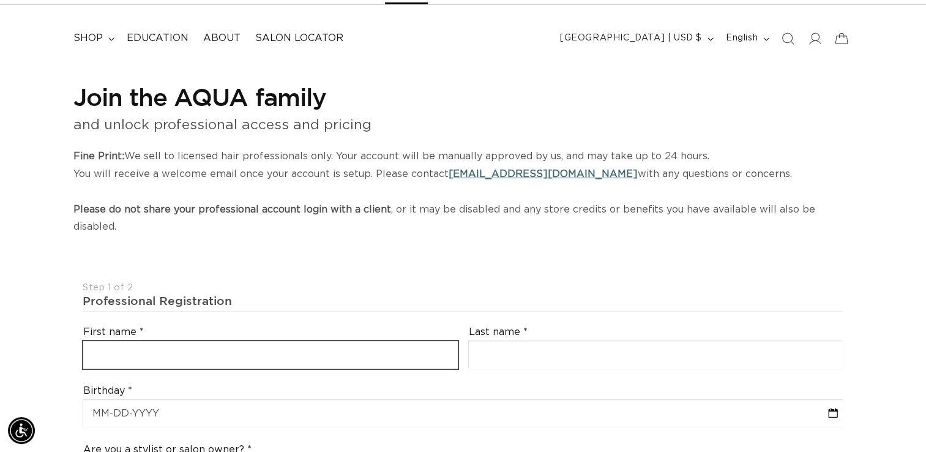
click at [206, 341] on input "text" at bounding box center [270, 355] width 375 height 28
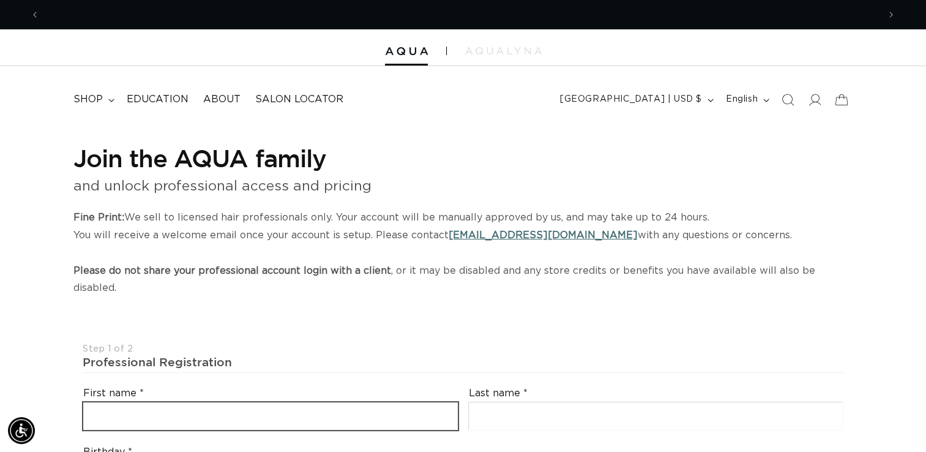
scroll to position [0, 1677]
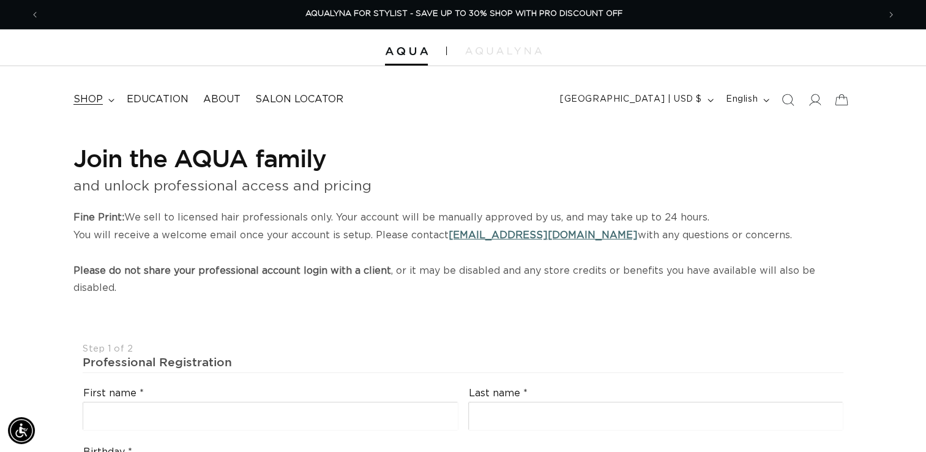
click at [102, 100] on summary "shop" at bounding box center [92, 100] width 53 height 28
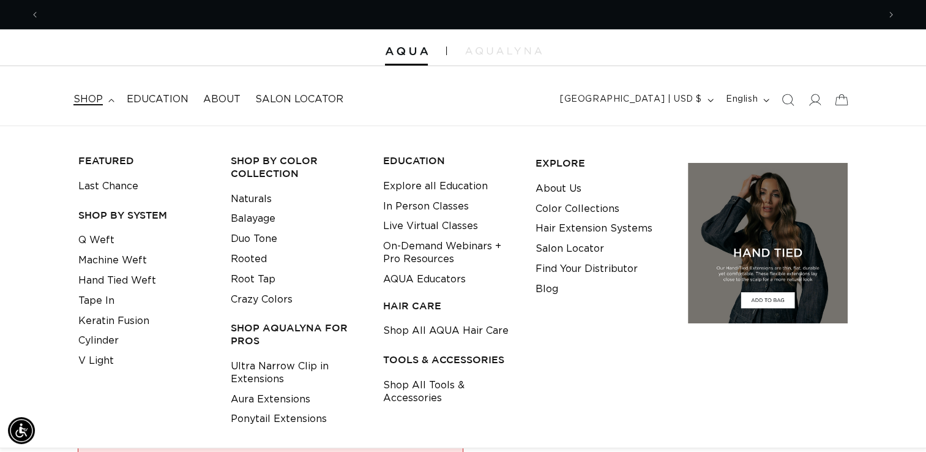
scroll to position [0, 0]
click at [102, 248] on link "Q Weft" at bounding box center [96, 240] width 36 height 20
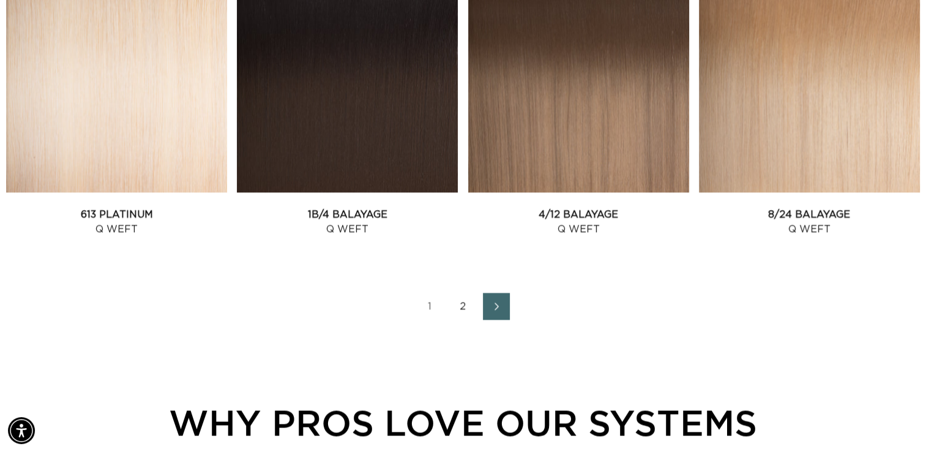
scroll to position [0, 839]
click at [464, 307] on link "2" at bounding box center [463, 306] width 27 height 27
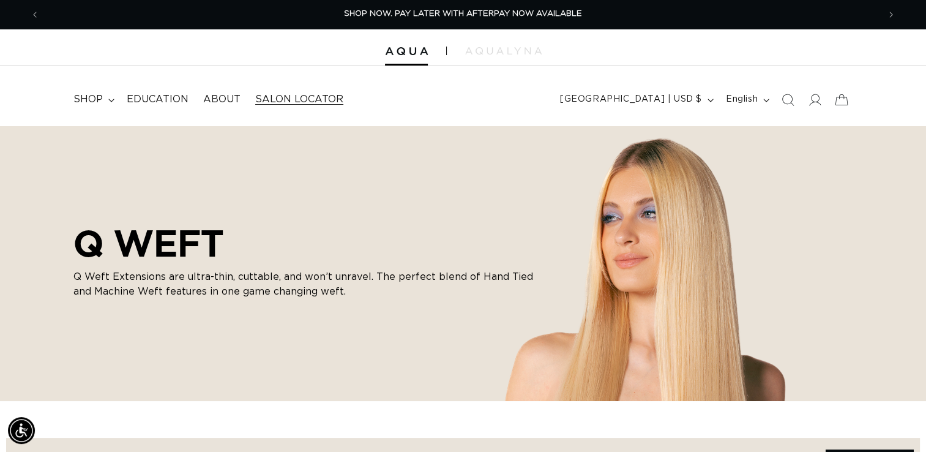
click at [279, 102] on span "Salon Locator" at bounding box center [299, 99] width 88 height 13
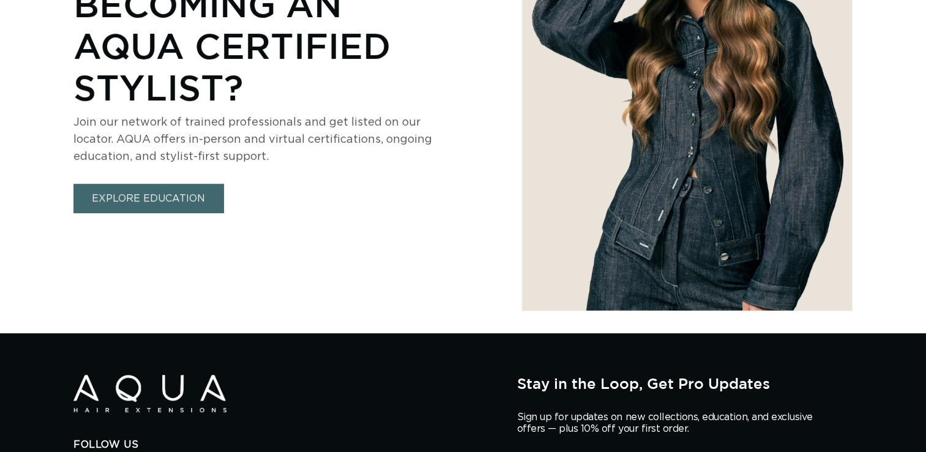
scroll to position [693, 0]
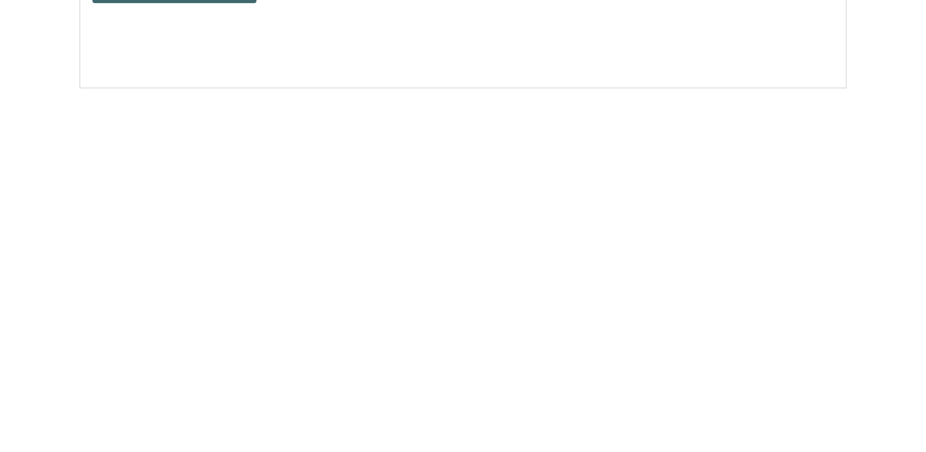
select select "m"
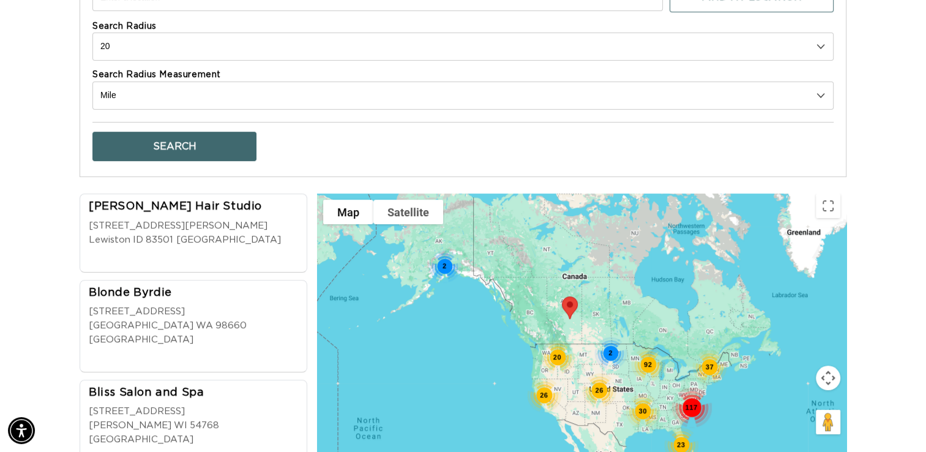
scroll to position [0, 0]
